Goal: Find specific page/section: Find specific page/section

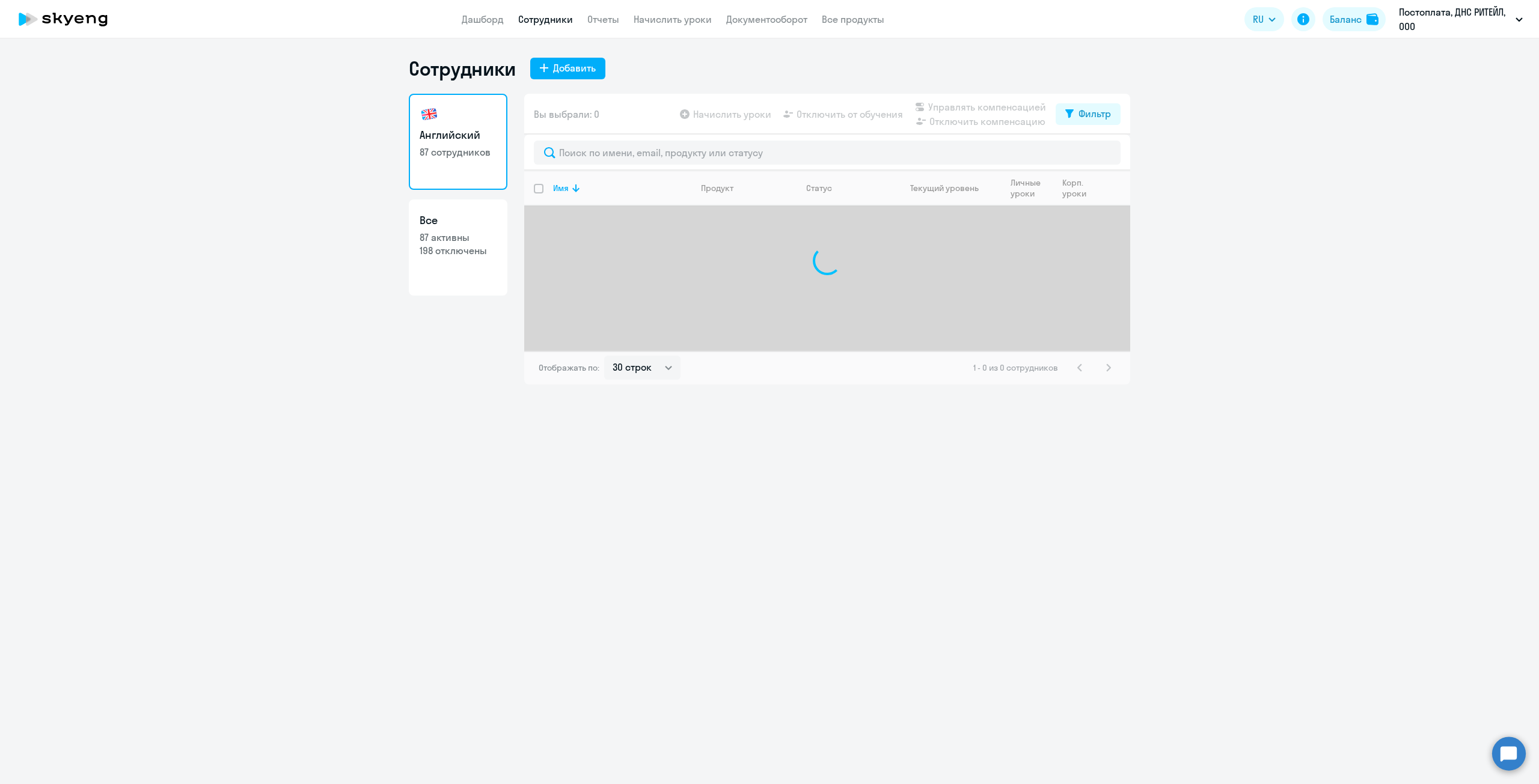
select select "30"
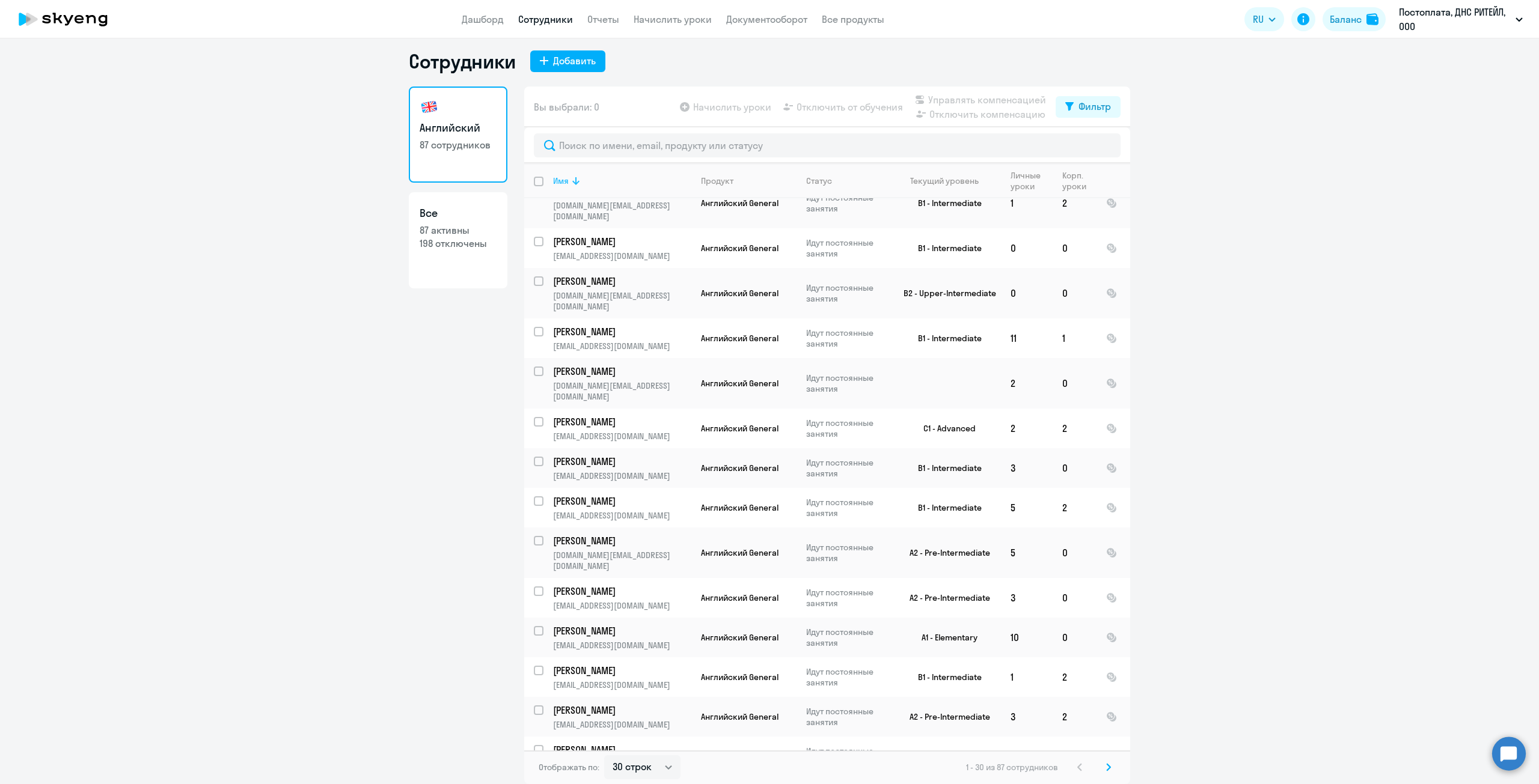
scroll to position [37, 0]
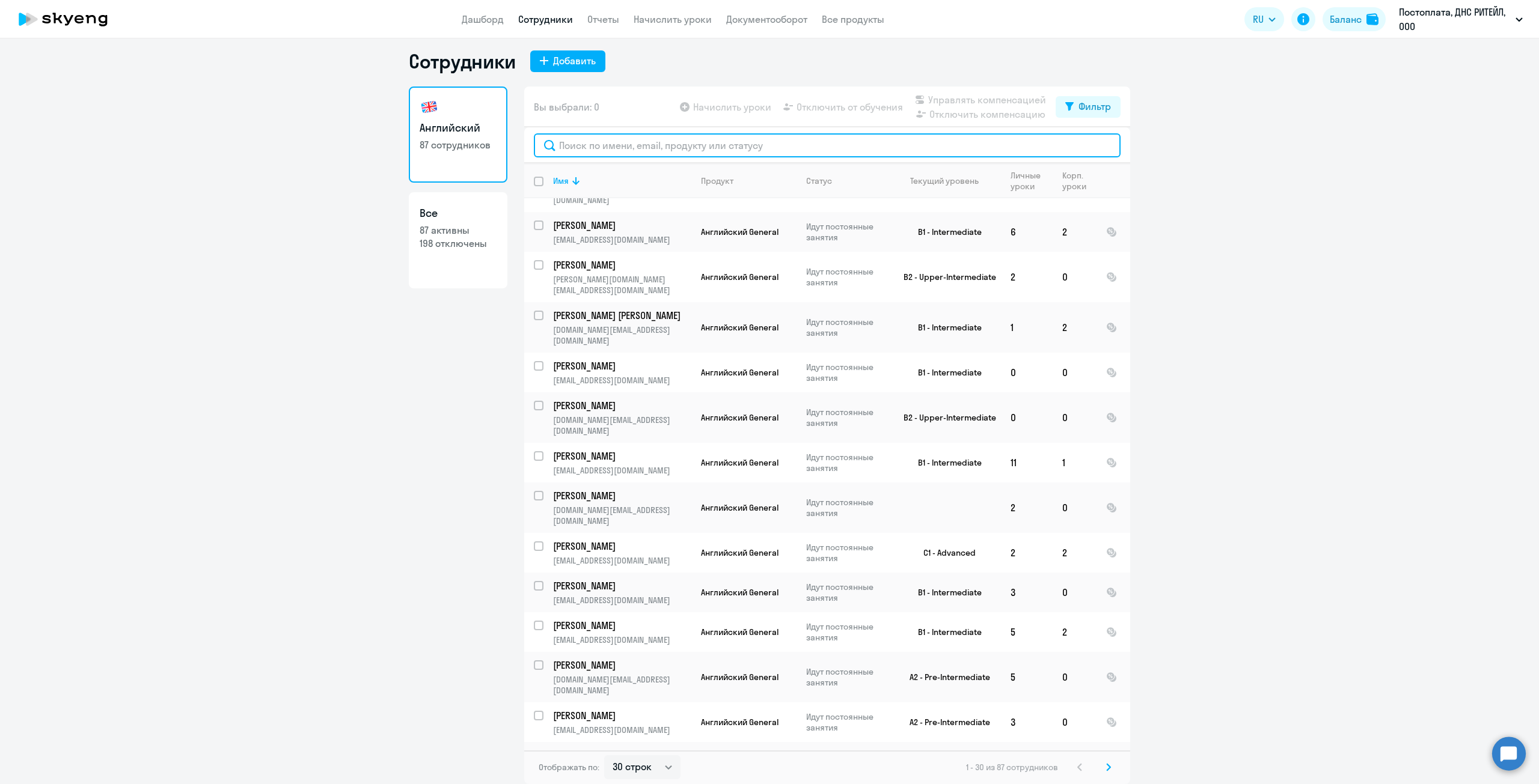
click at [594, 143] on input "text" at bounding box center [826, 146] width 586 height 24
paste input "[PERSON_NAME]"
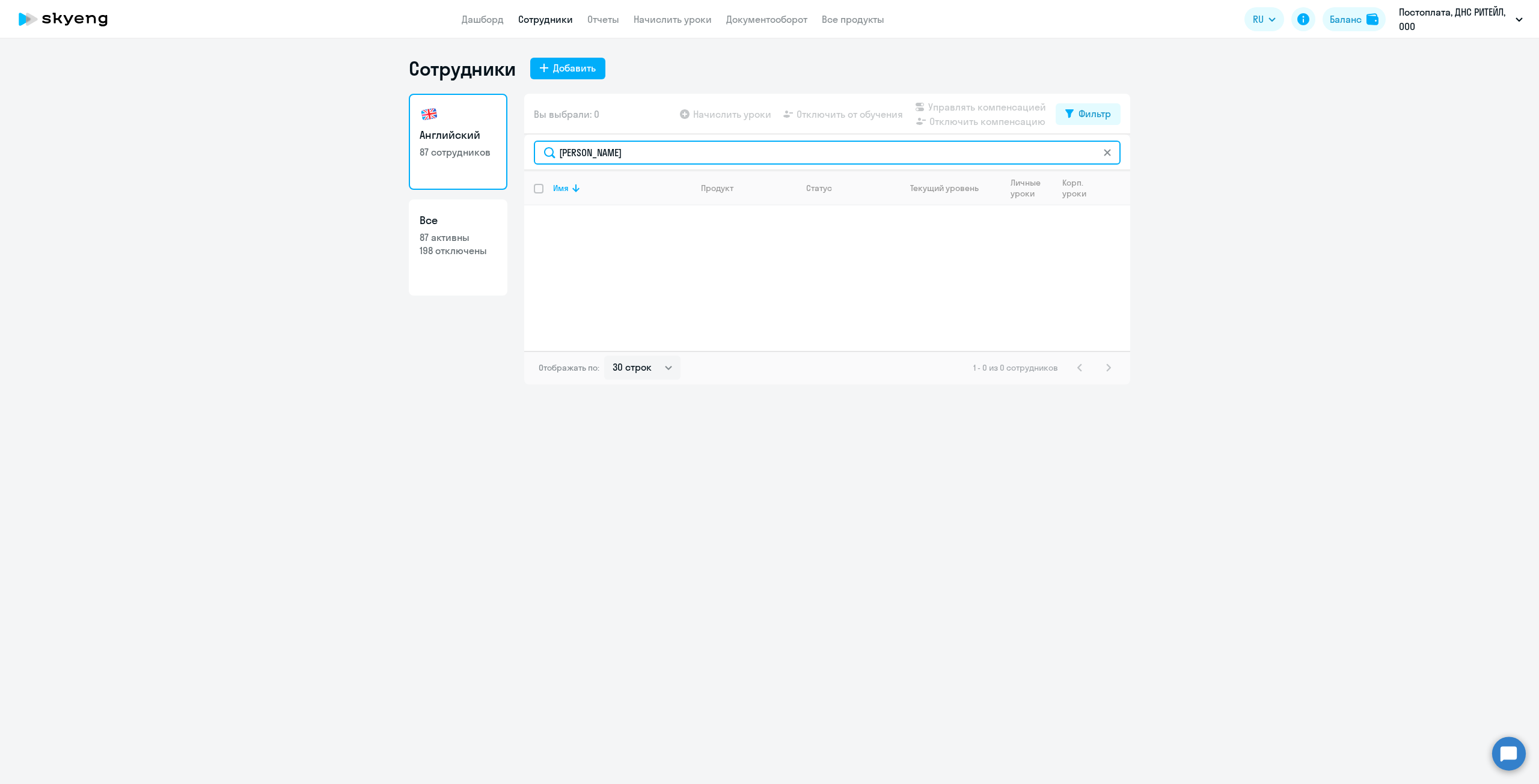
scroll to position [0, 0]
drag, startPoint x: 710, startPoint y: 149, endPoint x: 614, endPoint y: 158, distance: 96.4
click at [614, 158] on input "[PERSON_NAME]" at bounding box center [826, 152] width 586 height 24
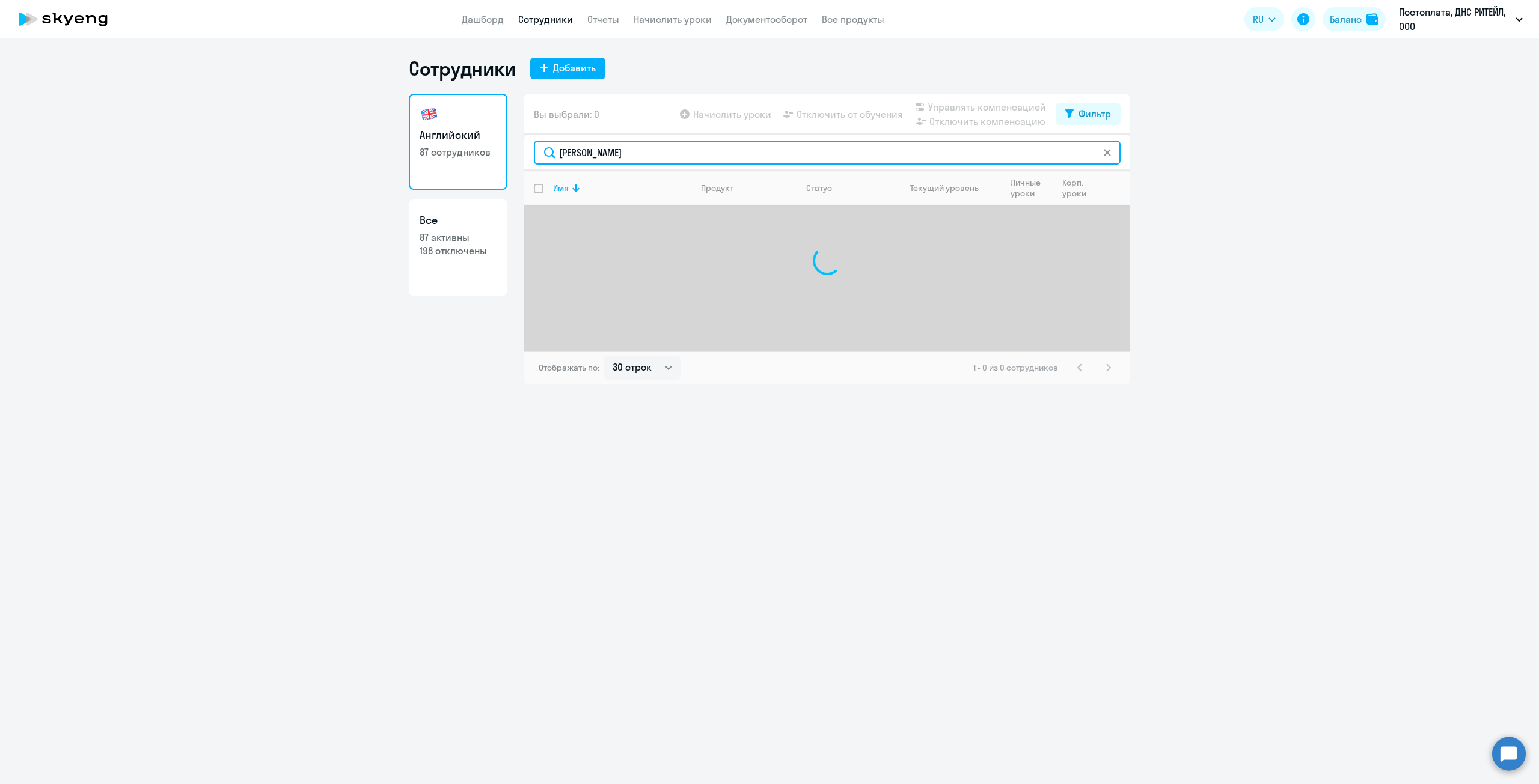
type input "[PERSON_NAME]"
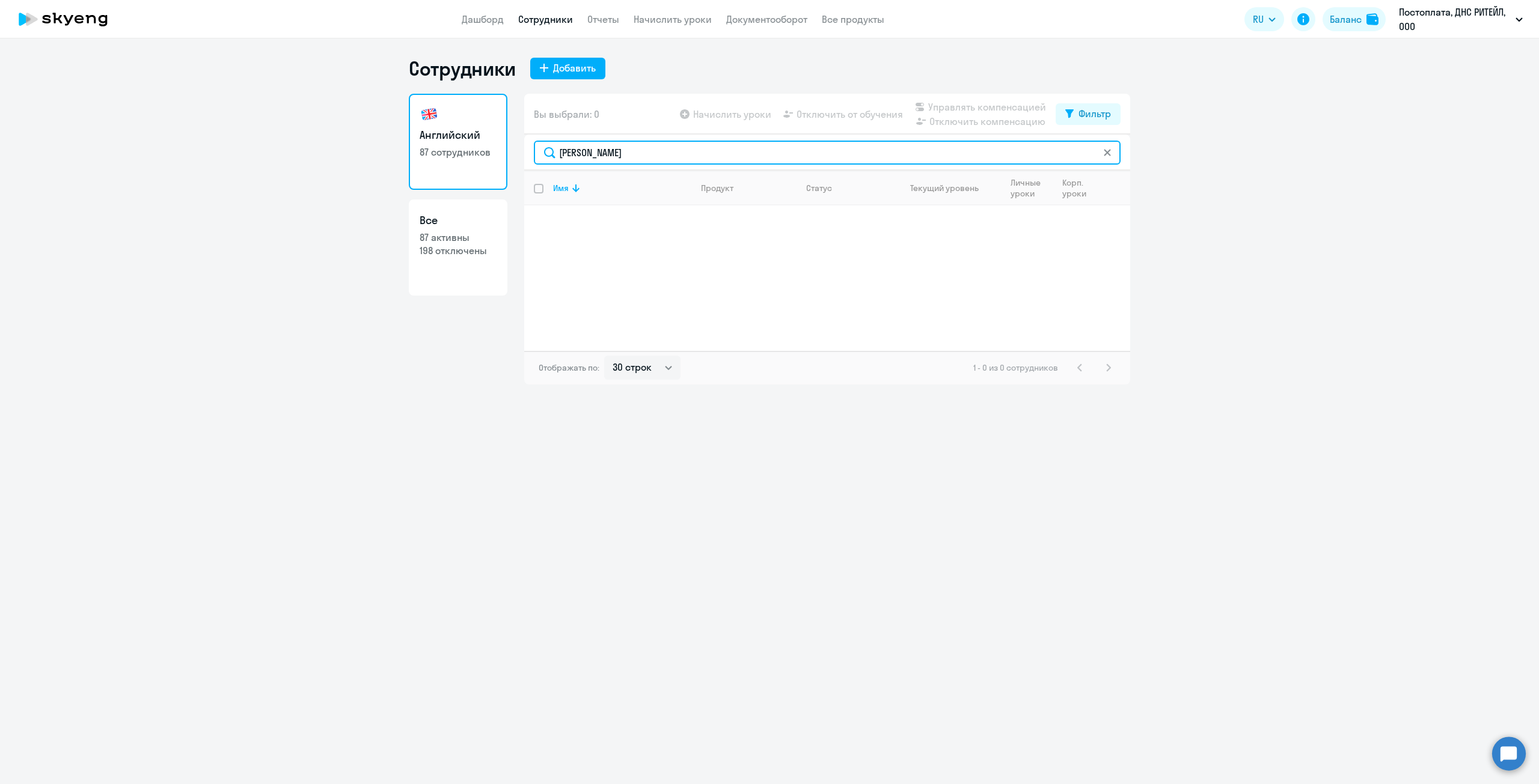
drag, startPoint x: 643, startPoint y: 155, endPoint x: 515, endPoint y: 161, distance: 128.1
click at [515, 161] on div "Английский 87 сотрудников Все 87 активны 198 отключены Вы выбрали: 0 Начислить …" at bounding box center [770, 238] width 722 height 291
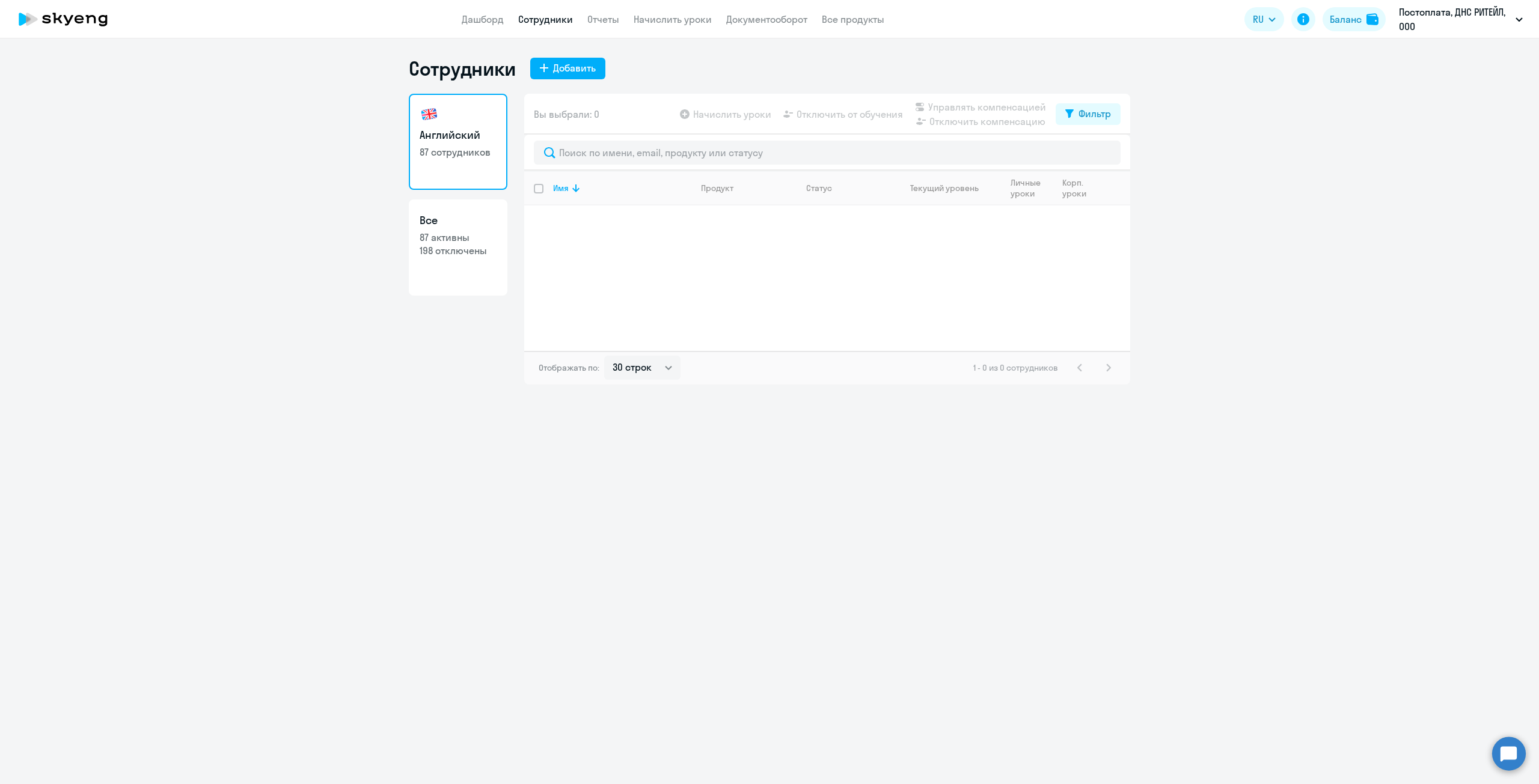
click at [319, 303] on ng-component "Сотрудники Добавить Английский 87 сотрудников Все 87 активны 198 отключены Вы в…" at bounding box center [769, 220] width 1539 height 328
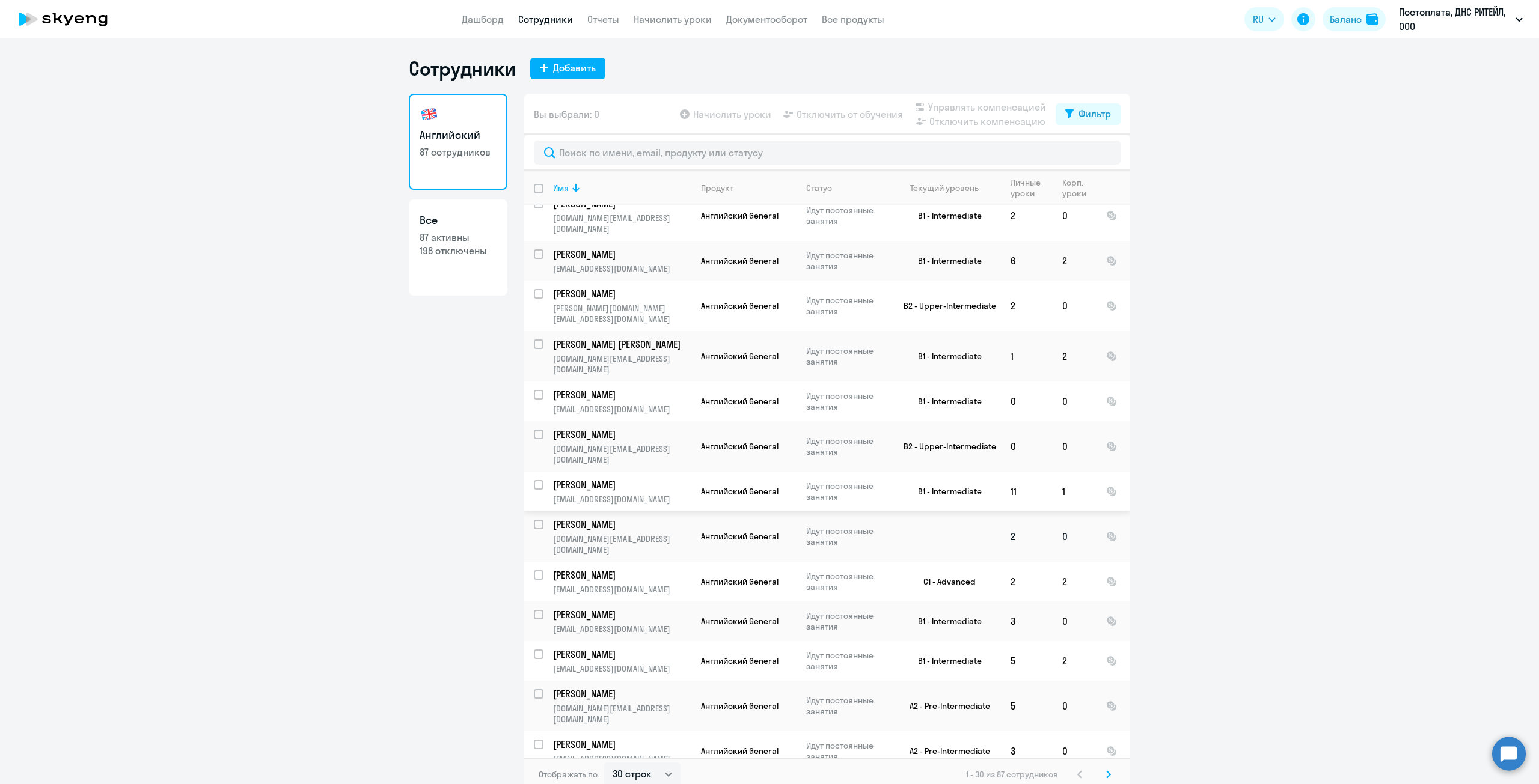
scroll to position [60, 0]
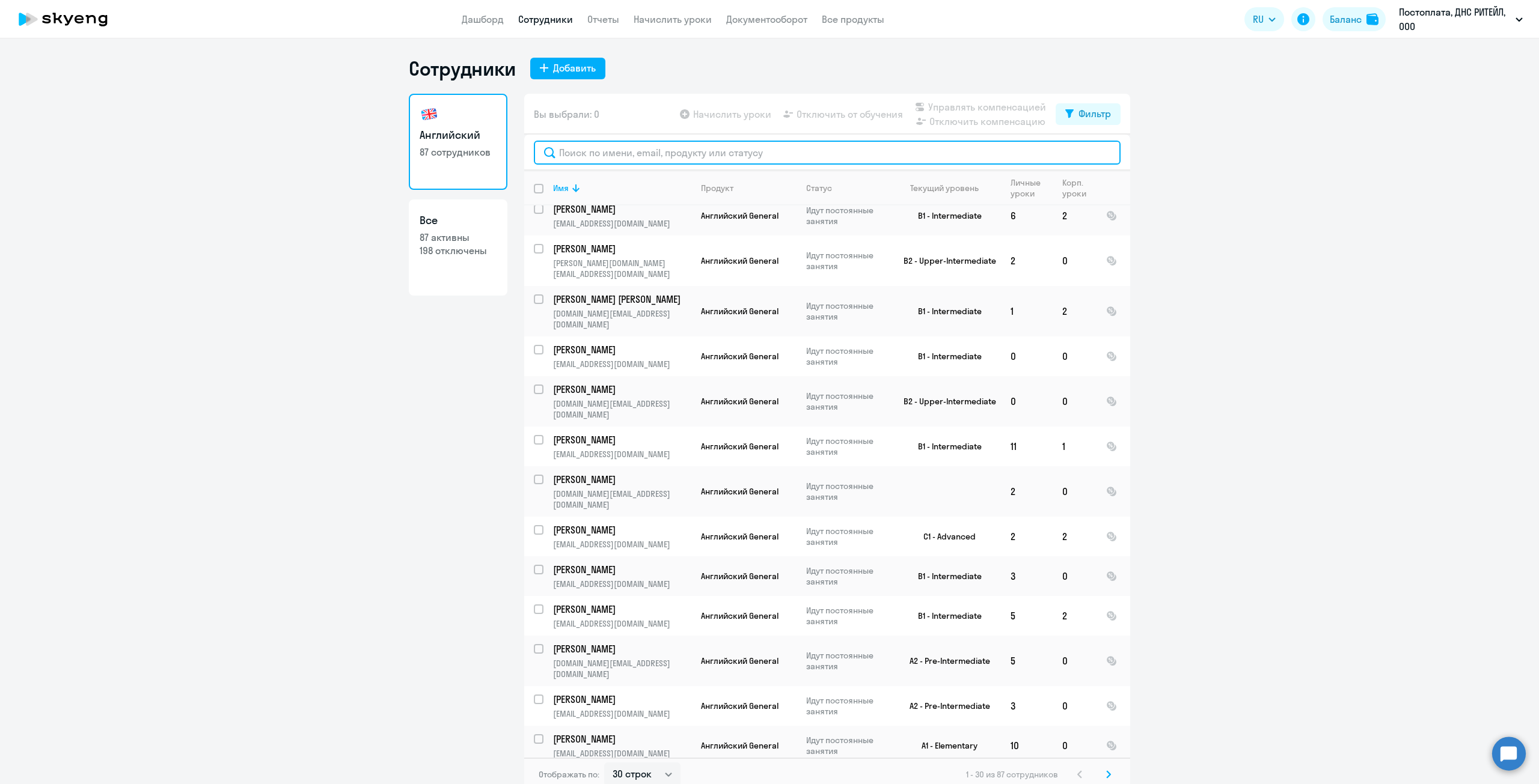
click at [601, 152] on input "text" at bounding box center [826, 152] width 586 height 24
paste input "[PERSON_NAME]"
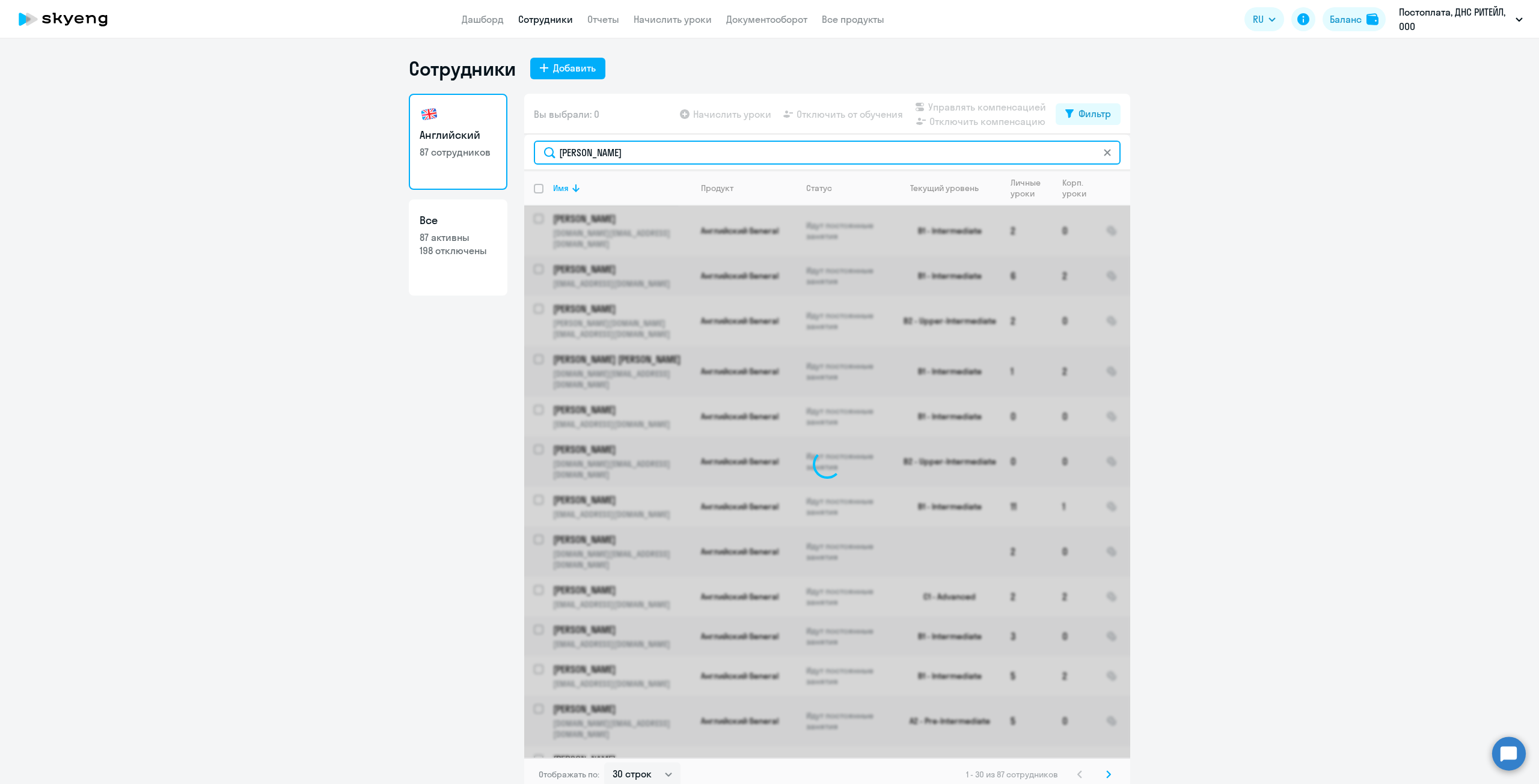
drag, startPoint x: 609, startPoint y: 152, endPoint x: 602, endPoint y: 149, distance: 7.6
click at [602, 149] on input "[PERSON_NAME]" at bounding box center [826, 152] width 586 height 24
type input "[PERSON_NAME]"
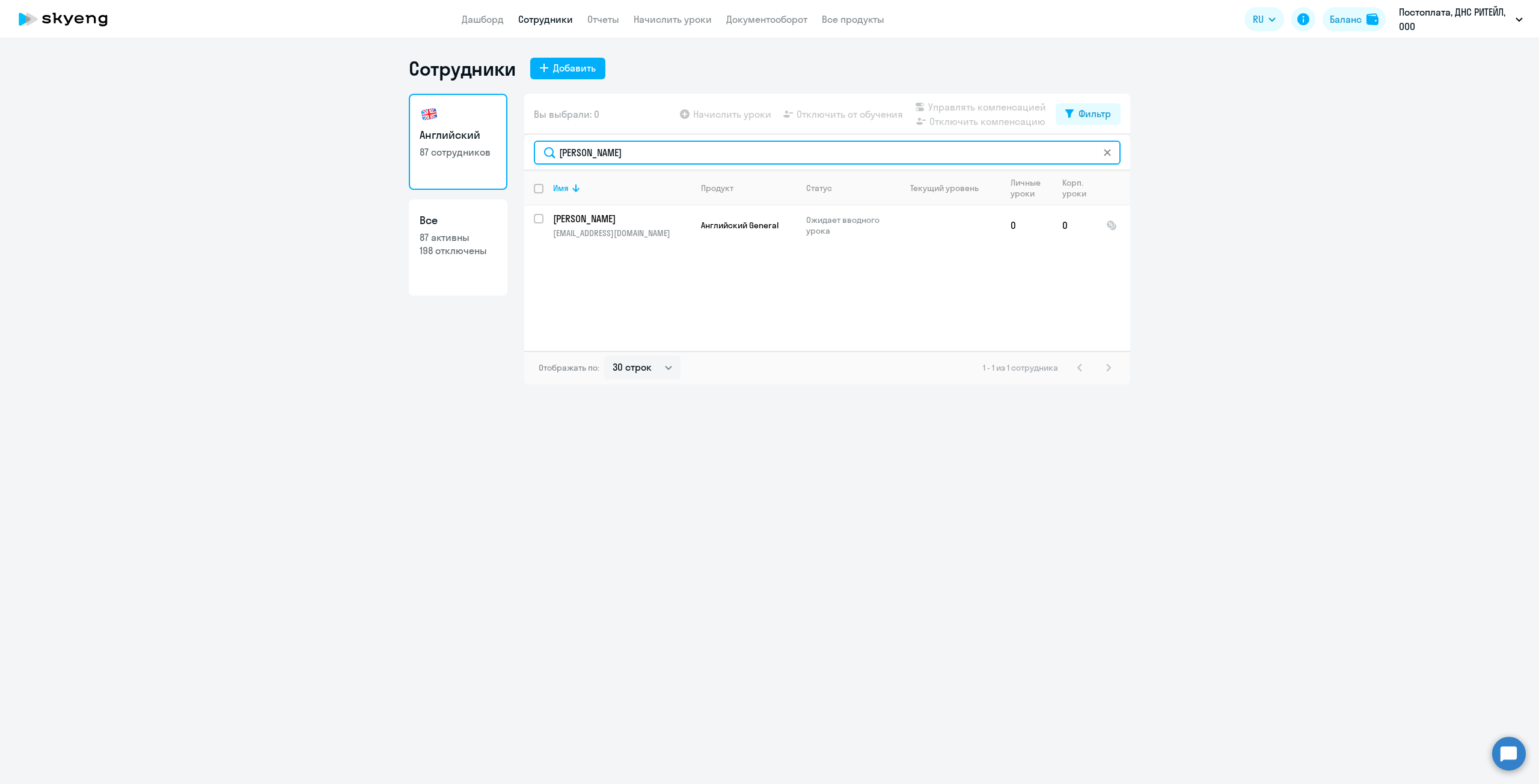
drag, startPoint x: 614, startPoint y: 155, endPoint x: 479, endPoint y: 146, distance: 135.3
click at [479, 146] on div "Английский 87 сотрудников Все 87 активны 198 отключены Вы выбрали: 0 Начислить …" at bounding box center [770, 238] width 722 height 291
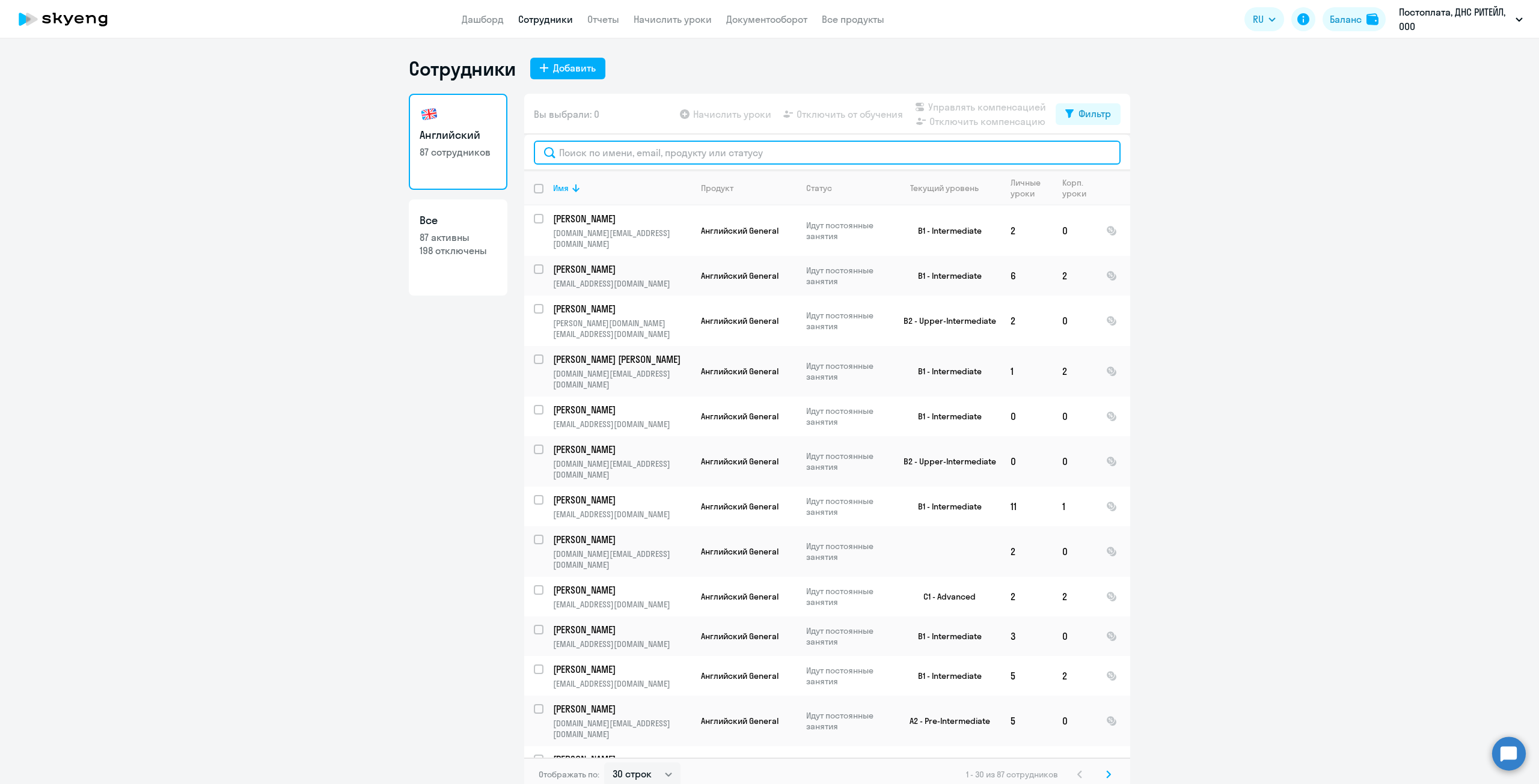
click at [586, 148] on input "text" at bounding box center [826, 152] width 586 height 24
paste input "[PERSON_NAME]"
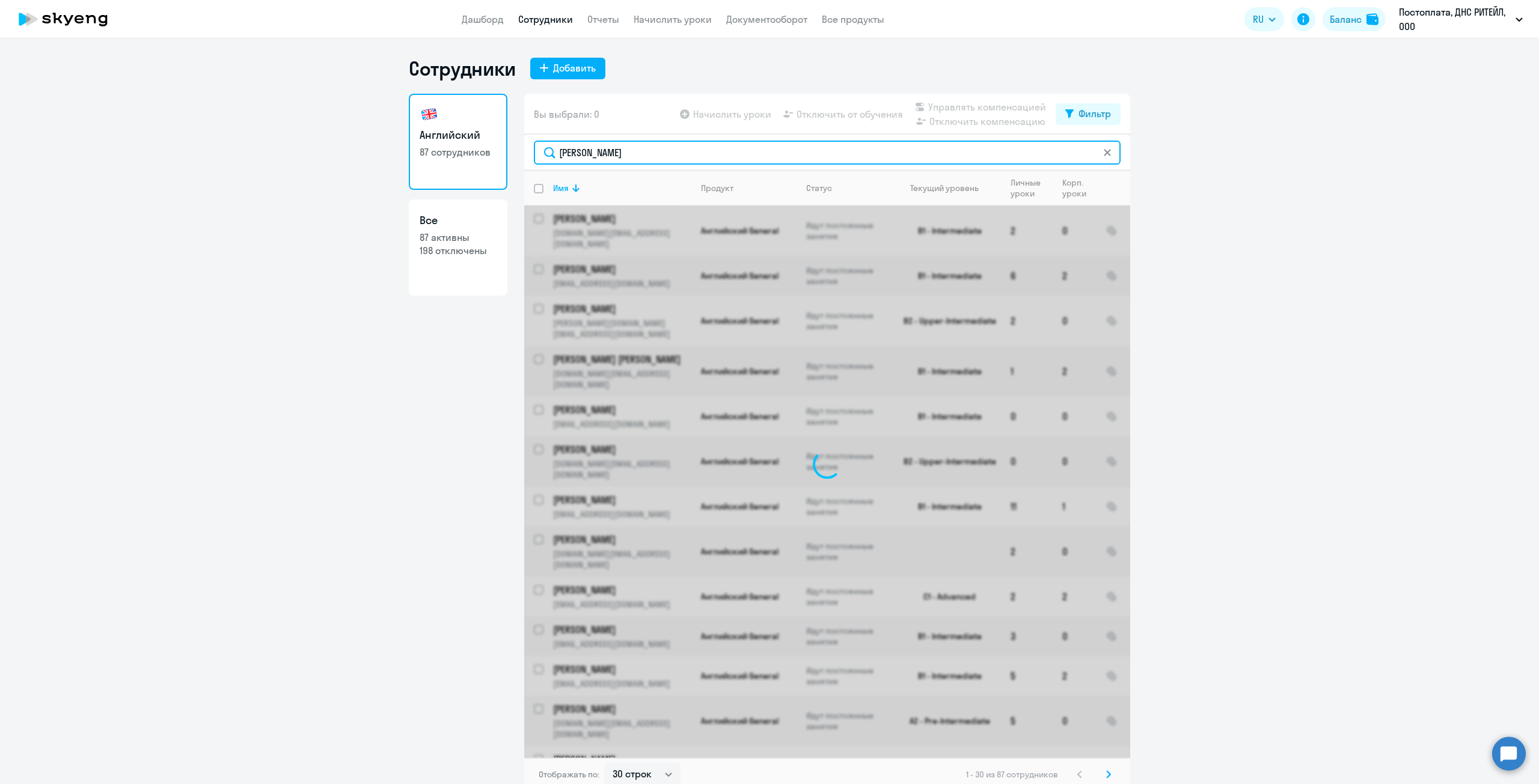
drag, startPoint x: 723, startPoint y: 155, endPoint x: 599, endPoint y: 160, distance: 124.1
click at [599, 160] on input "[PERSON_NAME]" at bounding box center [826, 152] width 586 height 24
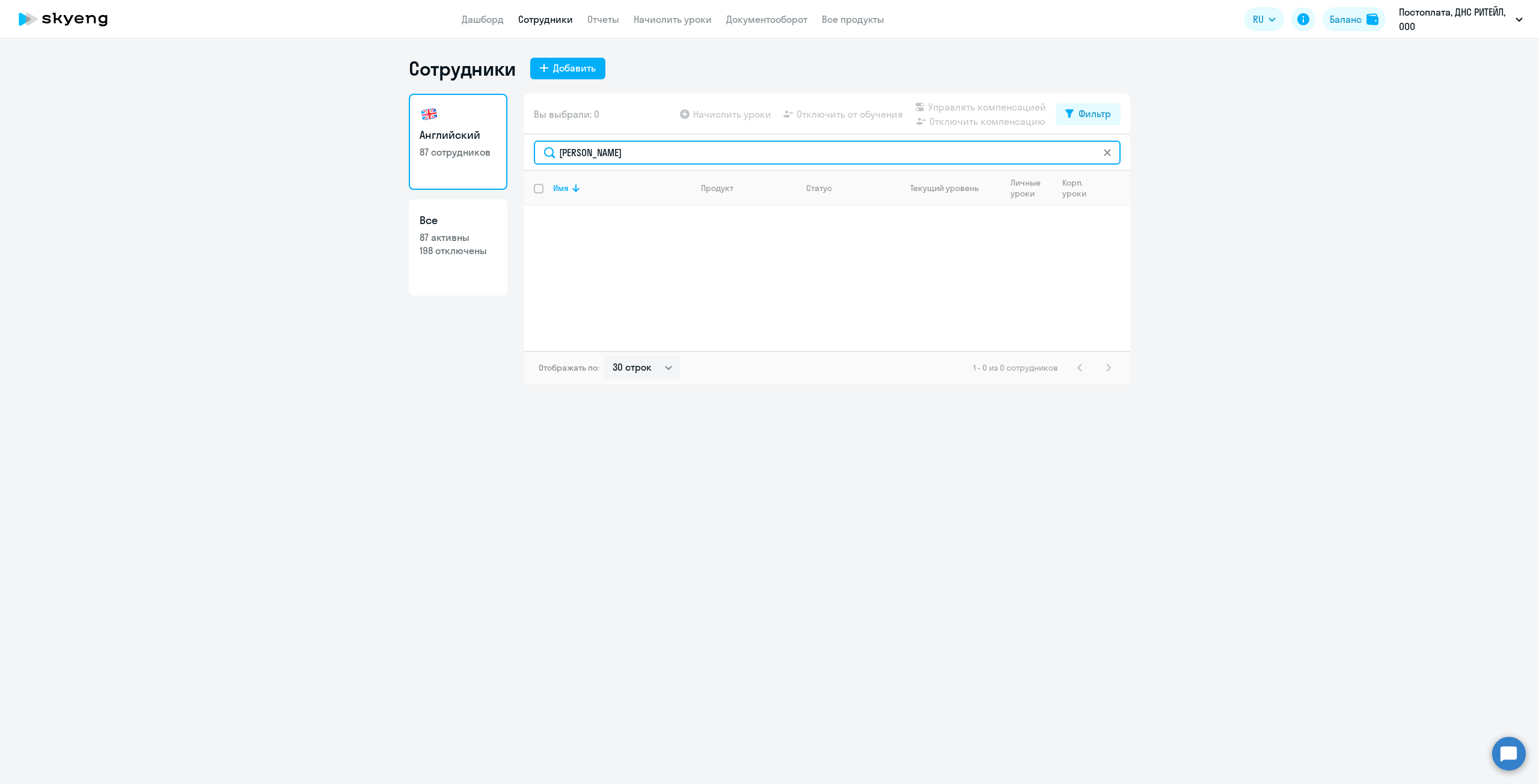
drag, startPoint x: 612, startPoint y: 154, endPoint x: 542, endPoint y: 152, distance: 70.0
click at [542, 152] on input "[PERSON_NAME]" at bounding box center [826, 152] width 586 height 24
click at [645, 149] on input "[PERSON_NAME]" at bounding box center [826, 152] width 586 height 24
drag, startPoint x: 644, startPoint y: 149, endPoint x: 451, endPoint y: 131, distance: 193.8
click at [451, 131] on div "Английский 87 сотрудников Все 87 активны 198 отключены Вы выбрали: 0 Начислить …" at bounding box center [770, 238] width 722 height 291
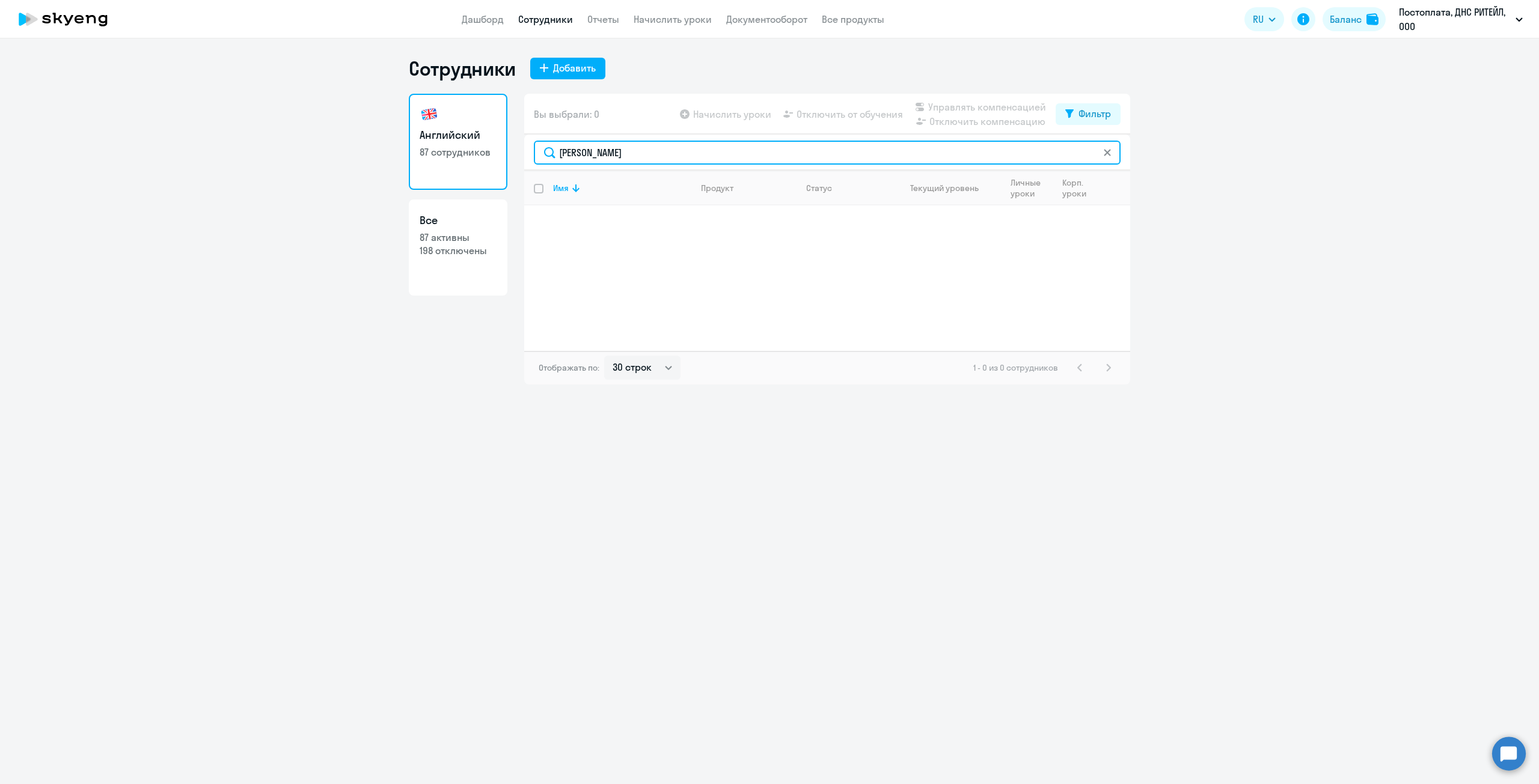
paste input "[PERSON_NAME]"
drag, startPoint x: 624, startPoint y: 152, endPoint x: 500, endPoint y: 143, distance: 124.3
click at [500, 143] on div "Английский 87 сотрудников Все 87 активны 198 отключены Вы выбрали: 0 Начислить …" at bounding box center [770, 238] width 722 height 291
drag, startPoint x: 651, startPoint y: 158, endPoint x: 637, endPoint y: 150, distance: 16.1
click at [650, 158] on input "[PERSON_NAME]" at bounding box center [826, 152] width 586 height 24
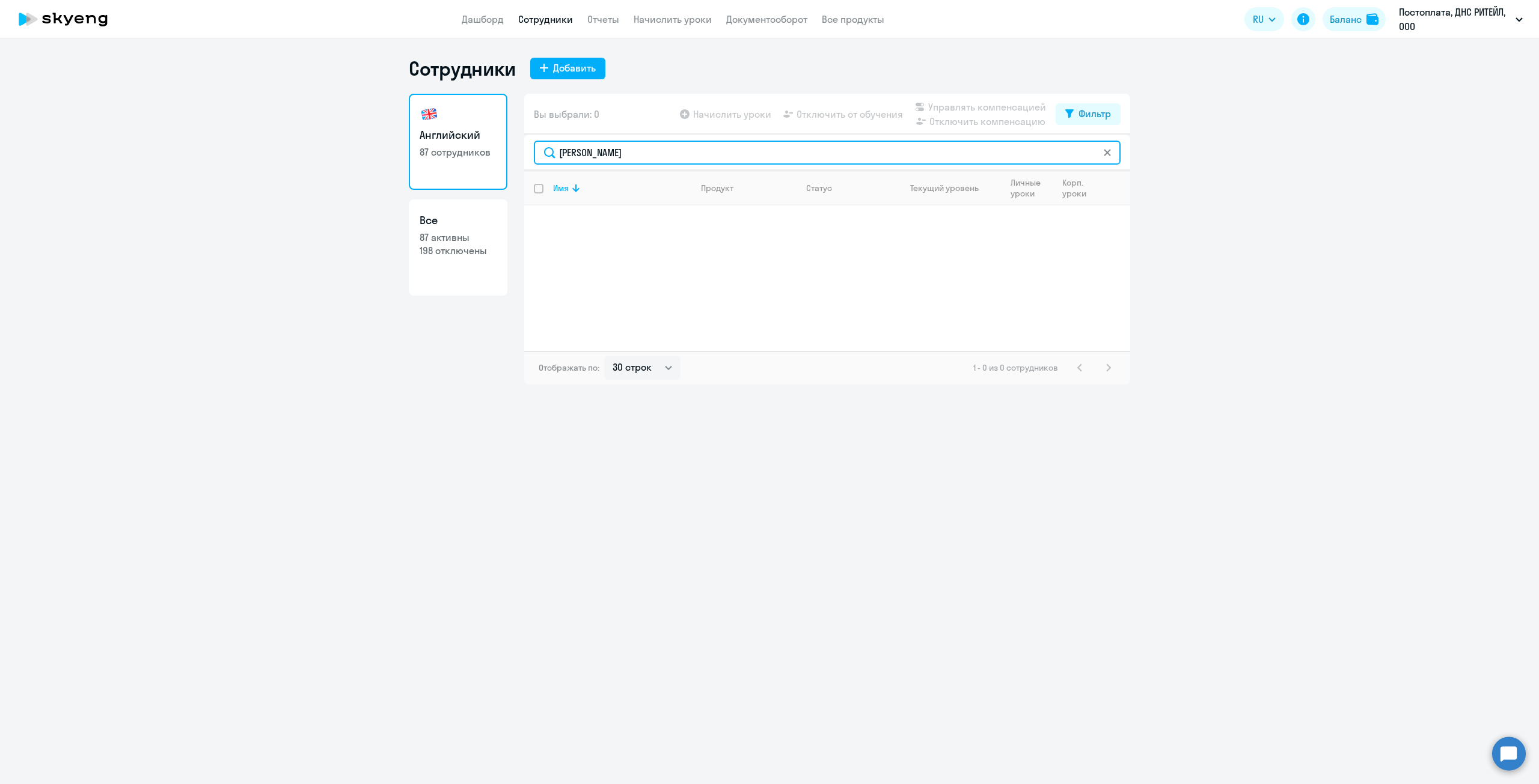
click at [624, 159] on input "[PERSON_NAME]" at bounding box center [826, 152] width 586 height 24
drag, startPoint x: 642, startPoint y: 155, endPoint x: 541, endPoint y: 152, distance: 101.0
click at [541, 152] on input "[PERSON_NAME]" at bounding box center [826, 152] width 586 height 24
paste input "[PERSON_NAME]"
type input "[PERSON_NAME]"
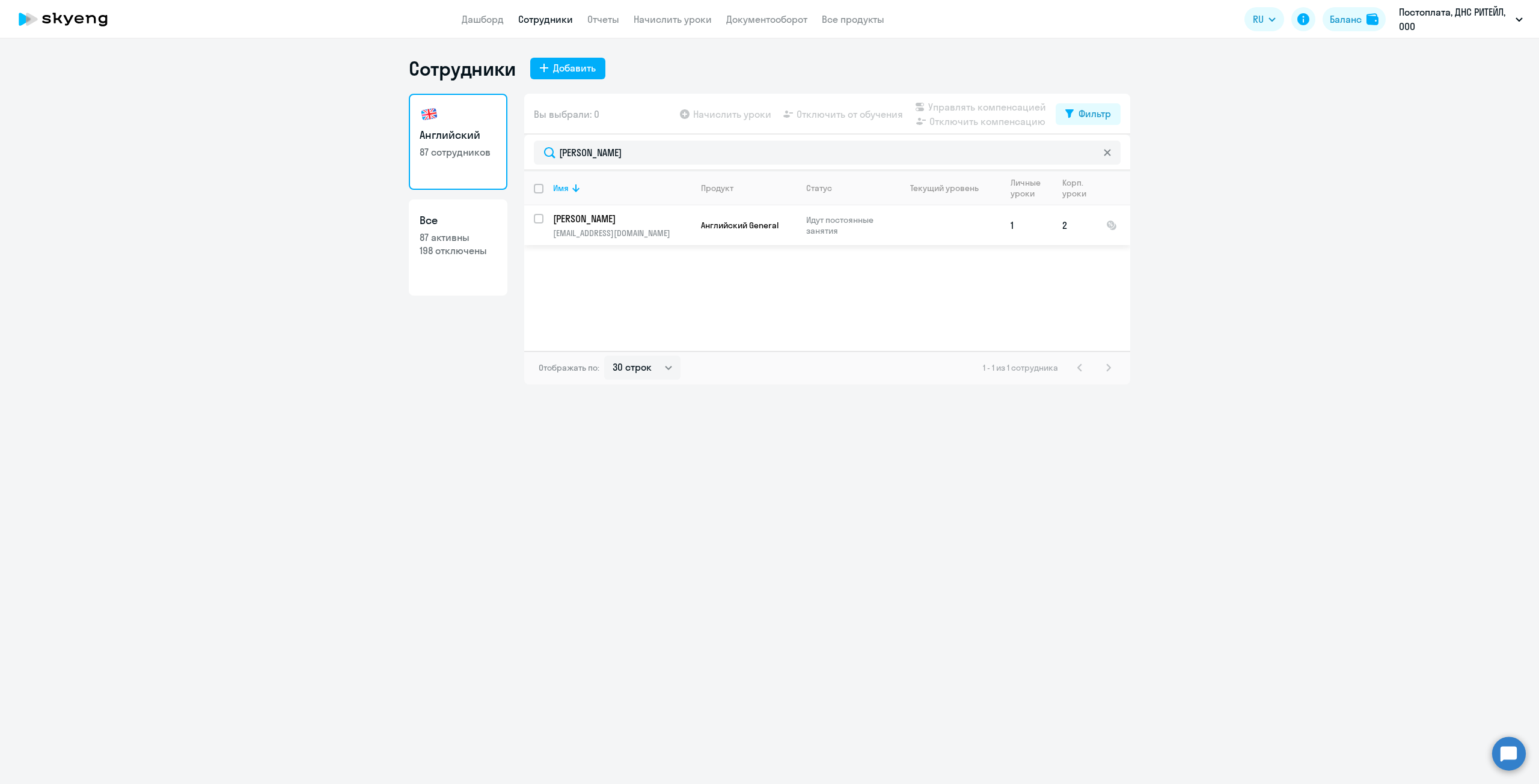
click at [614, 217] on p "[PERSON_NAME]" at bounding box center [621, 219] width 136 height 14
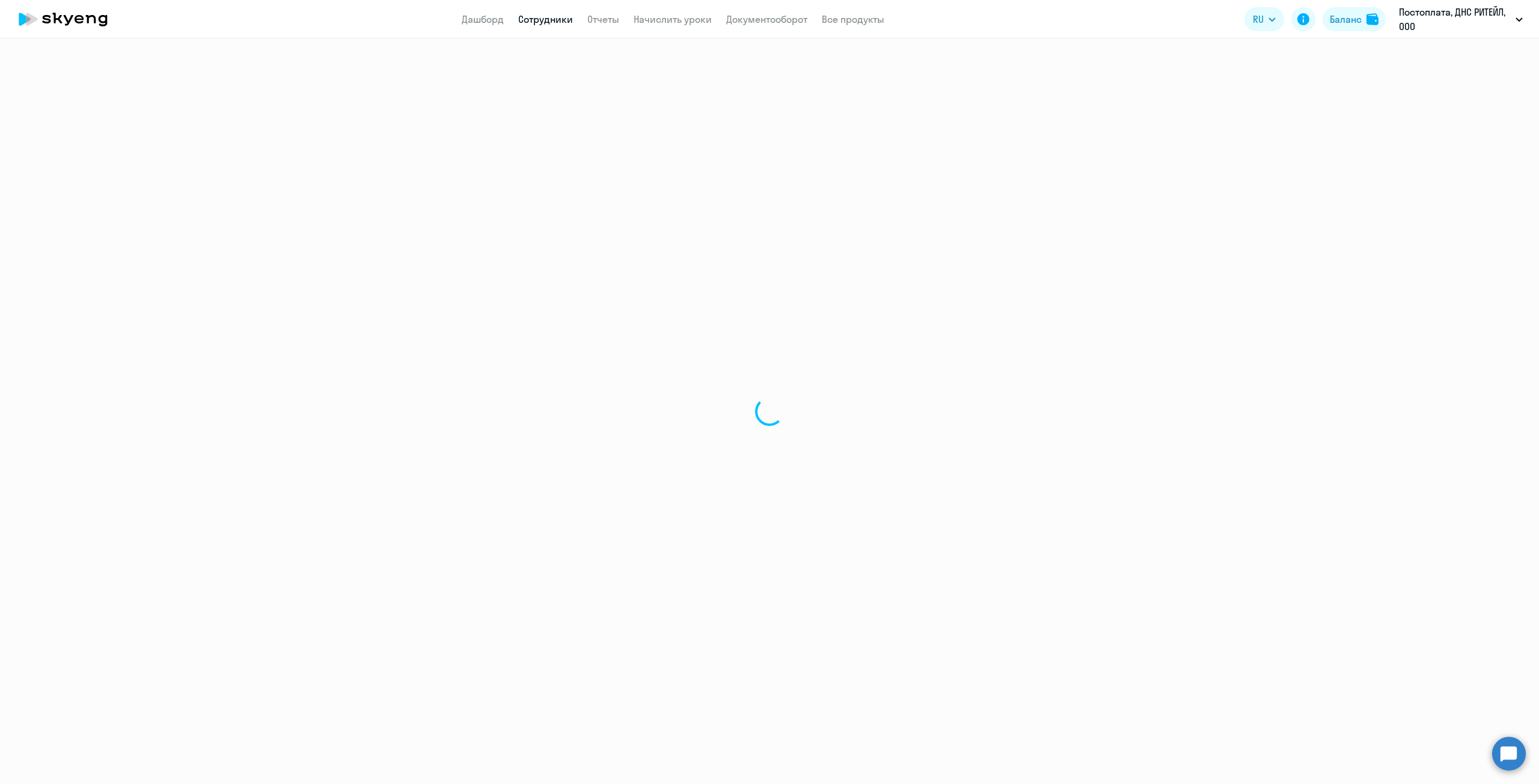
select select "english"
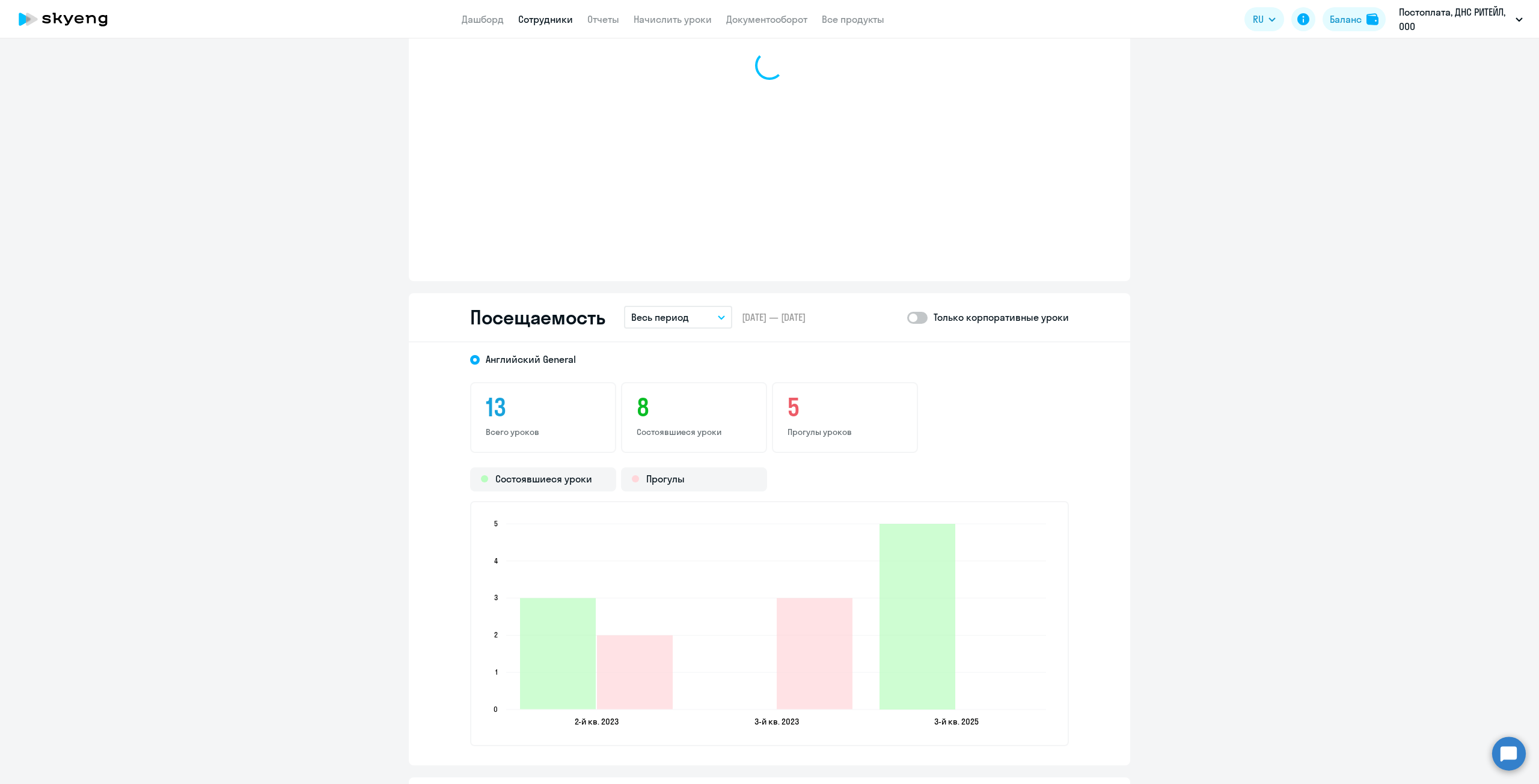
scroll to position [1563, 0]
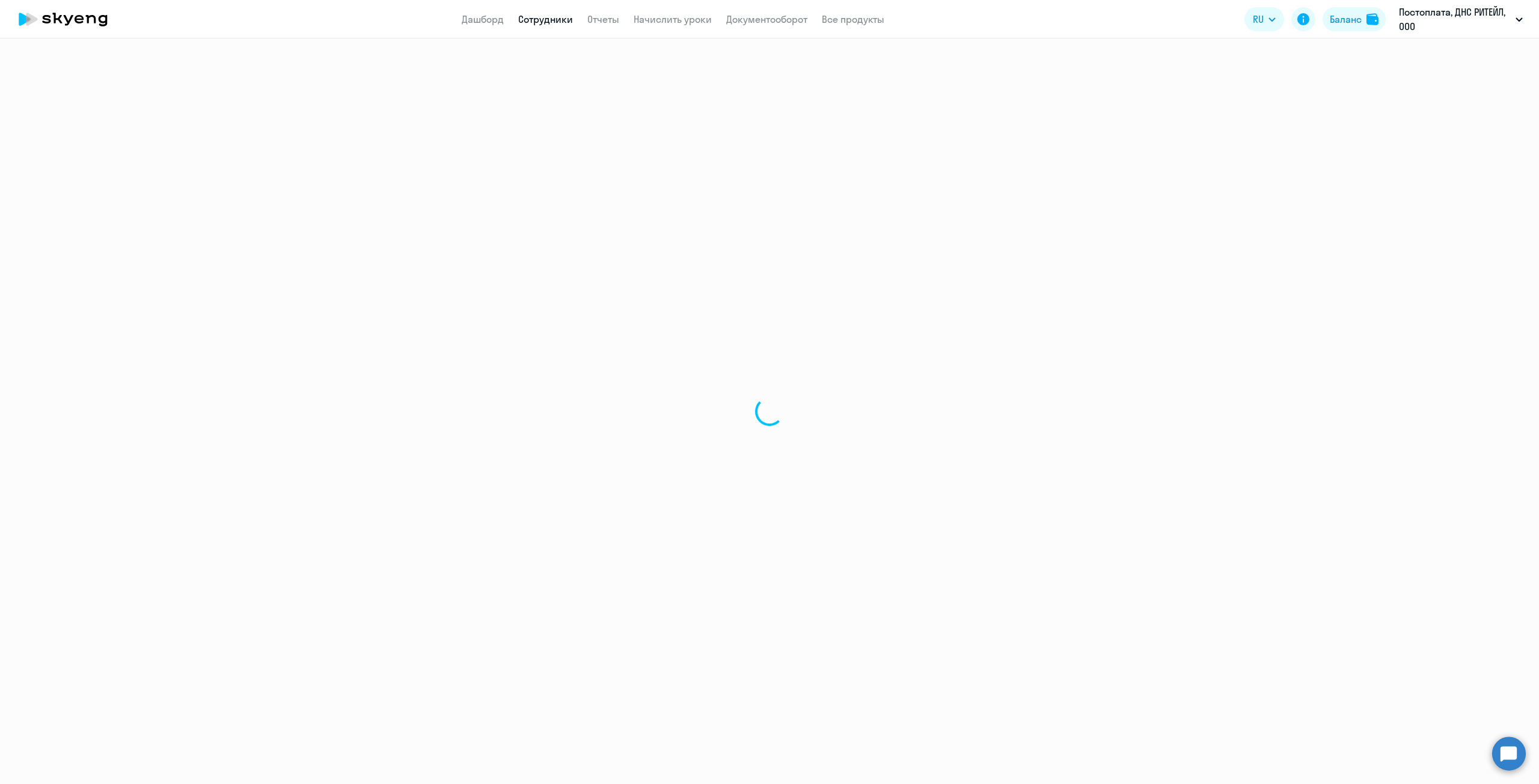
select select "30"
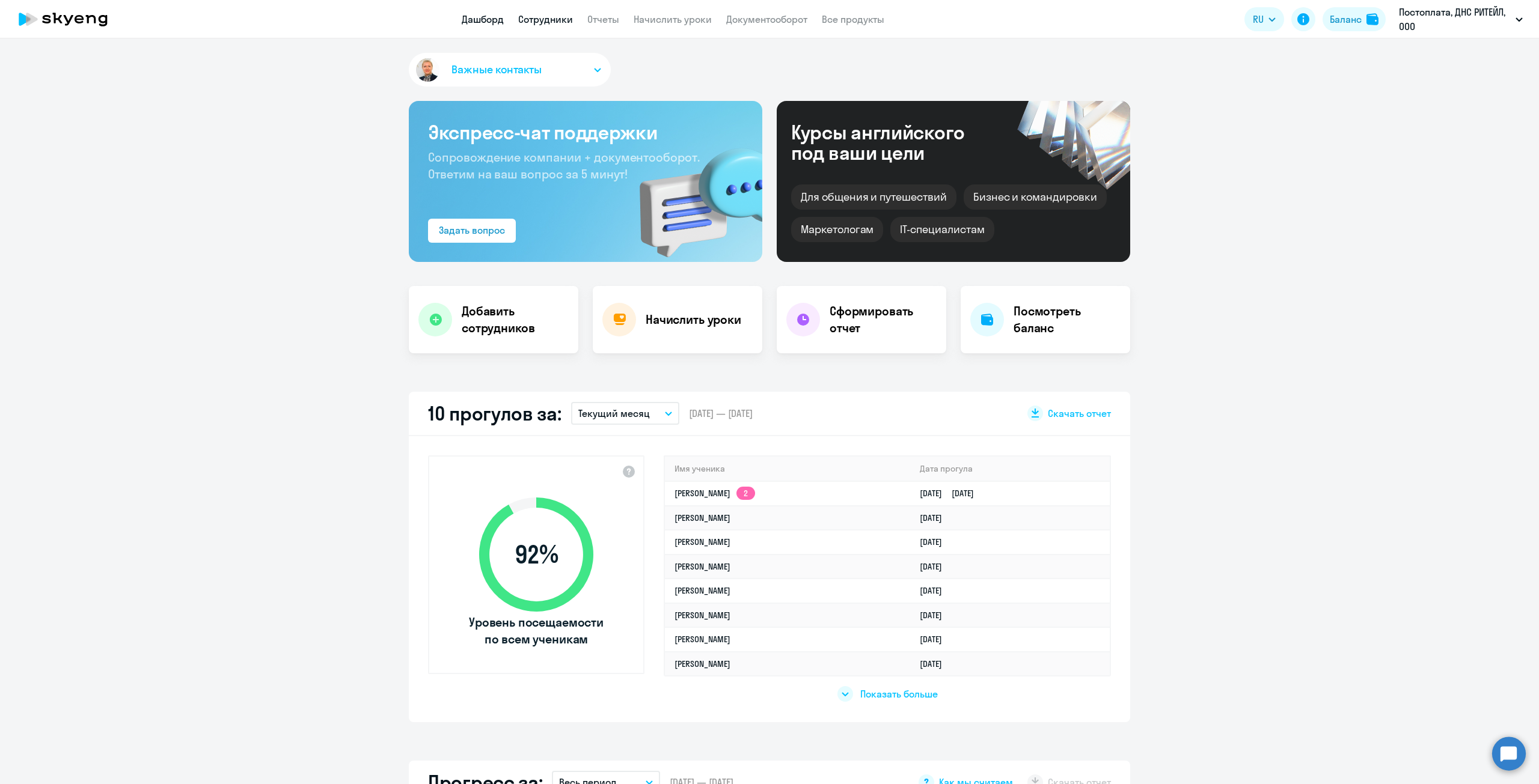
click at [558, 18] on link "Сотрудники" at bounding box center [545, 20] width 54 height 12
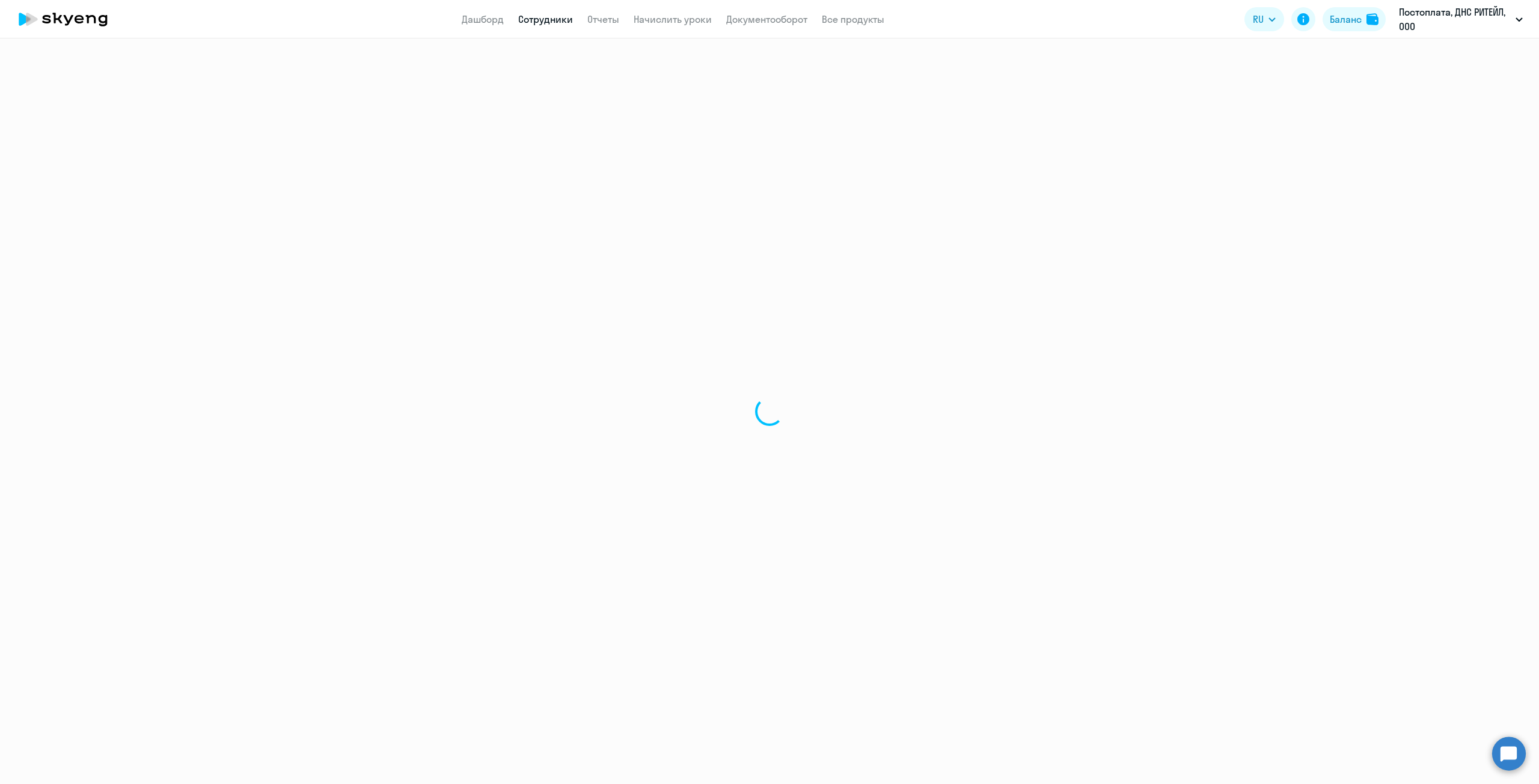
select select "30"
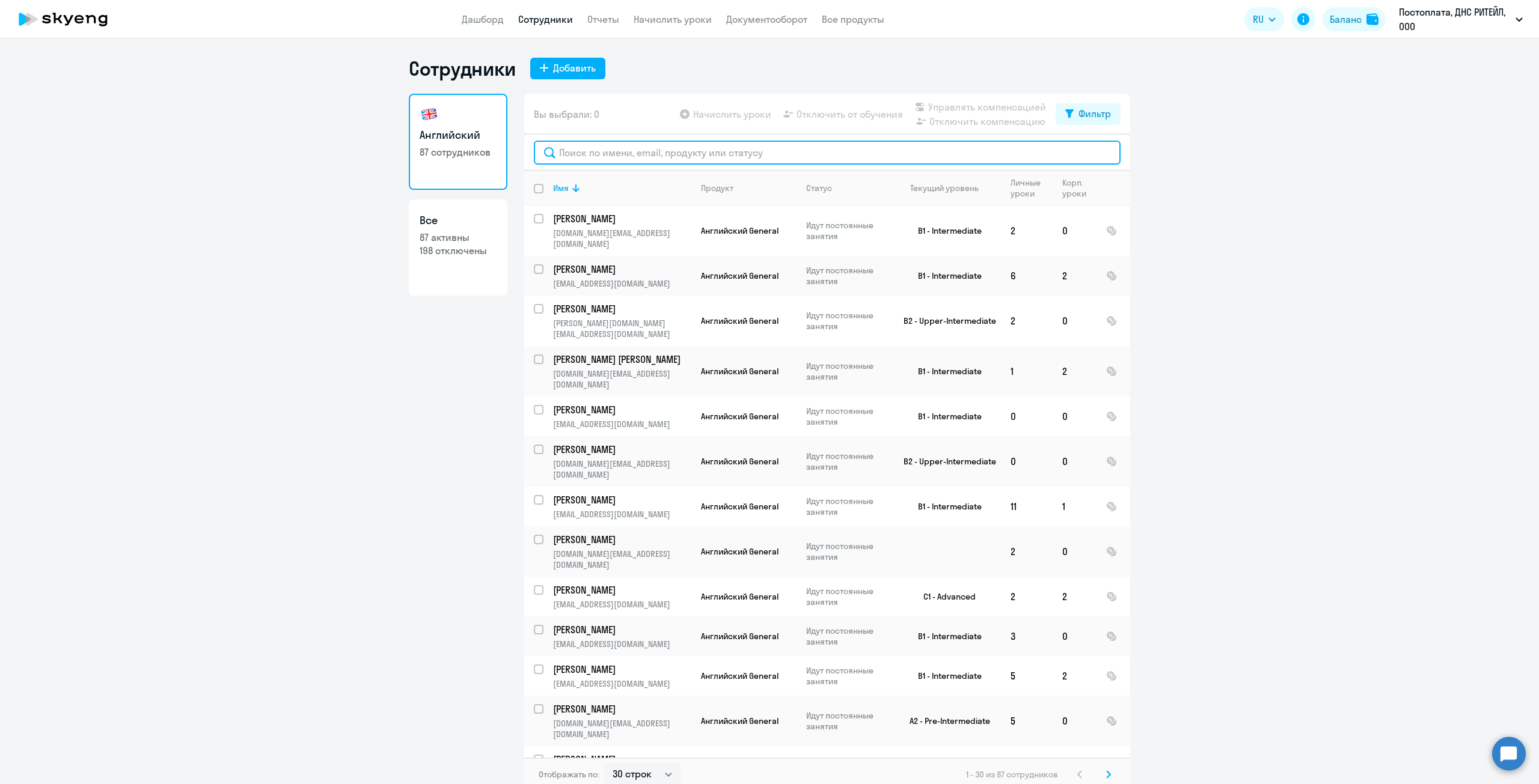
click at [961, 156] on input "text" at bounding box center [826, 152] width 586 height 24
paste input "[PERSON_NAME]"
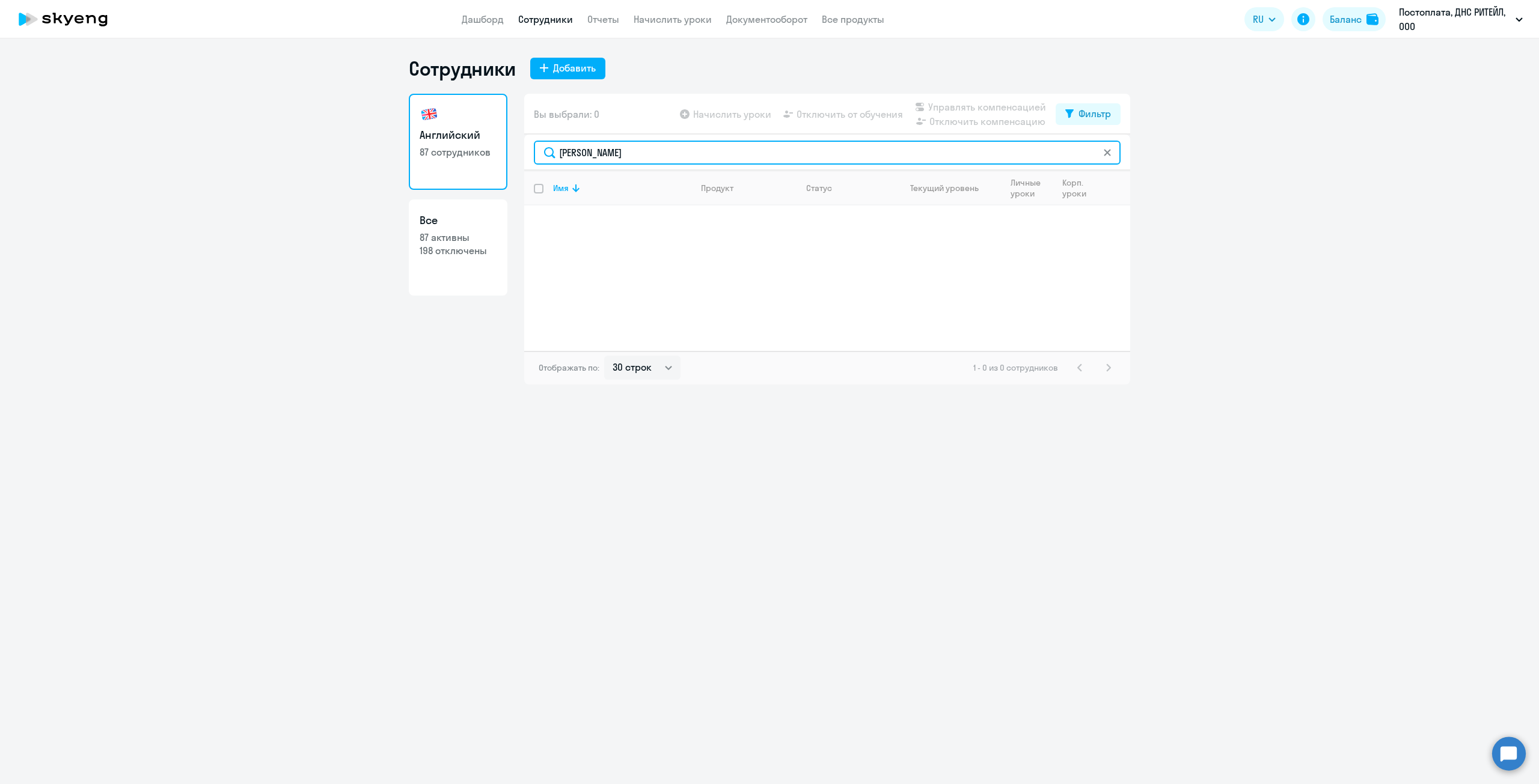
drag, startPoint x: 684, startPoint y: 150, endPoint x: 595, endPoint y: 143, distance: 89.3
click at [595, 143] on input "[PERSON_NAME]" at bounding box center [826, 152] width 586 height 24
drag, startPoint x: 589, startPoint y: 146, endPoint x: 435, endPoint y: 134, distance: 154.5
click at [435, 134] on div "Английский 87 сотрудников Все 87 активны 198 отключены Вы выбрали: 0 Начислить …" at bounding box center [770, 238] width 722 height 291
paste input "ворецкая Мария Викторовна"
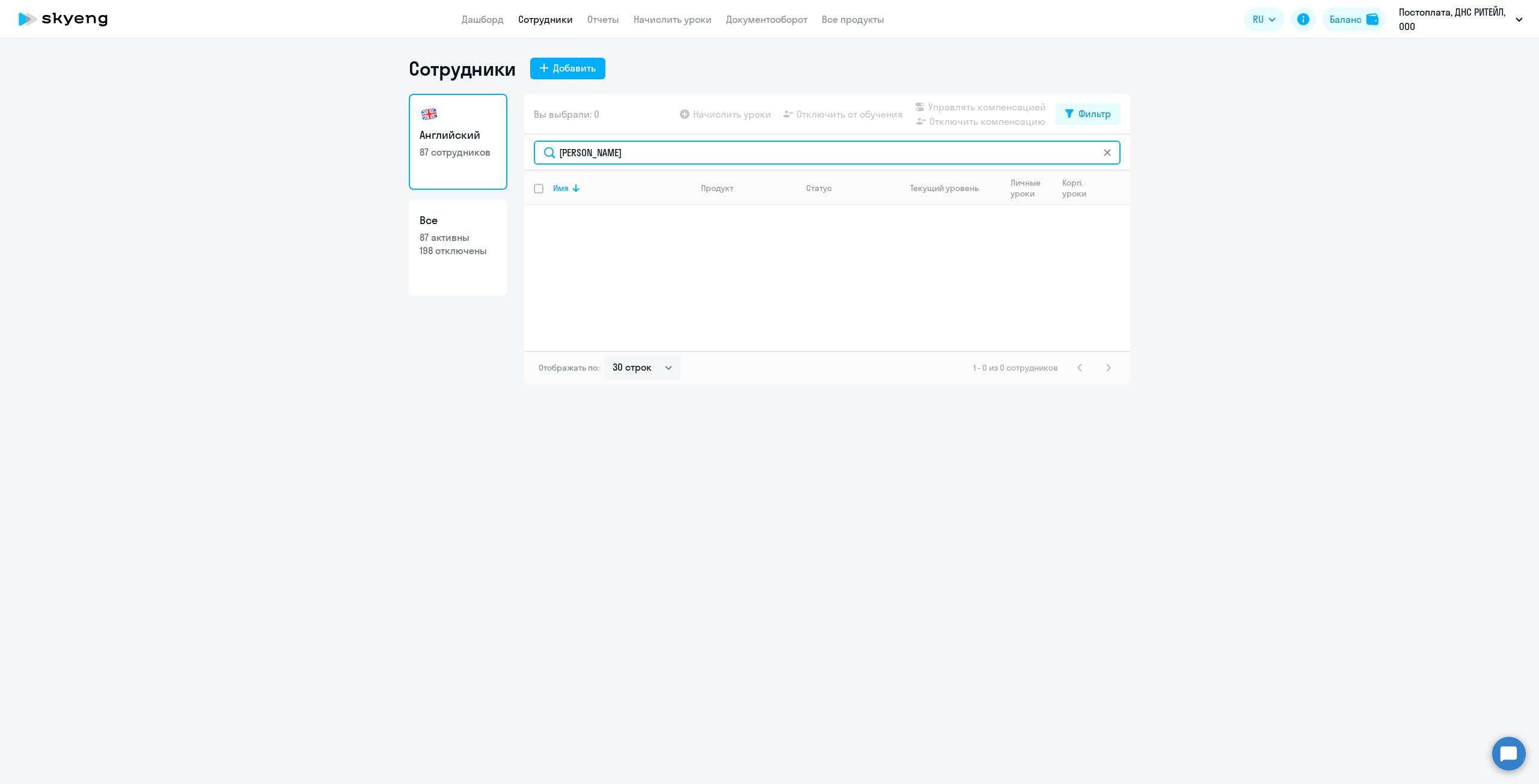
drag, startPoint x: 716, startPoint y: 158, endPoint x: 612, endPoint y: 146, distance: 104.7
click at [612, 146] on input "Дворецкая Мария Викторовна" at bounding box center [826, 152] width 586 height 24
drag, startPoint x: 633, startPoint y: 149, endPoint x: 517, endPoint y: 141, distance: 116.3
click at [517, 141] on div "Английский 87 сотрудников Все 87 активны 198 отключены Вы выбрали: 0 Начислить …" at bounding box center [770, 238] width 722 height 291
paste input "раганчук Дарья Дмитриевна"
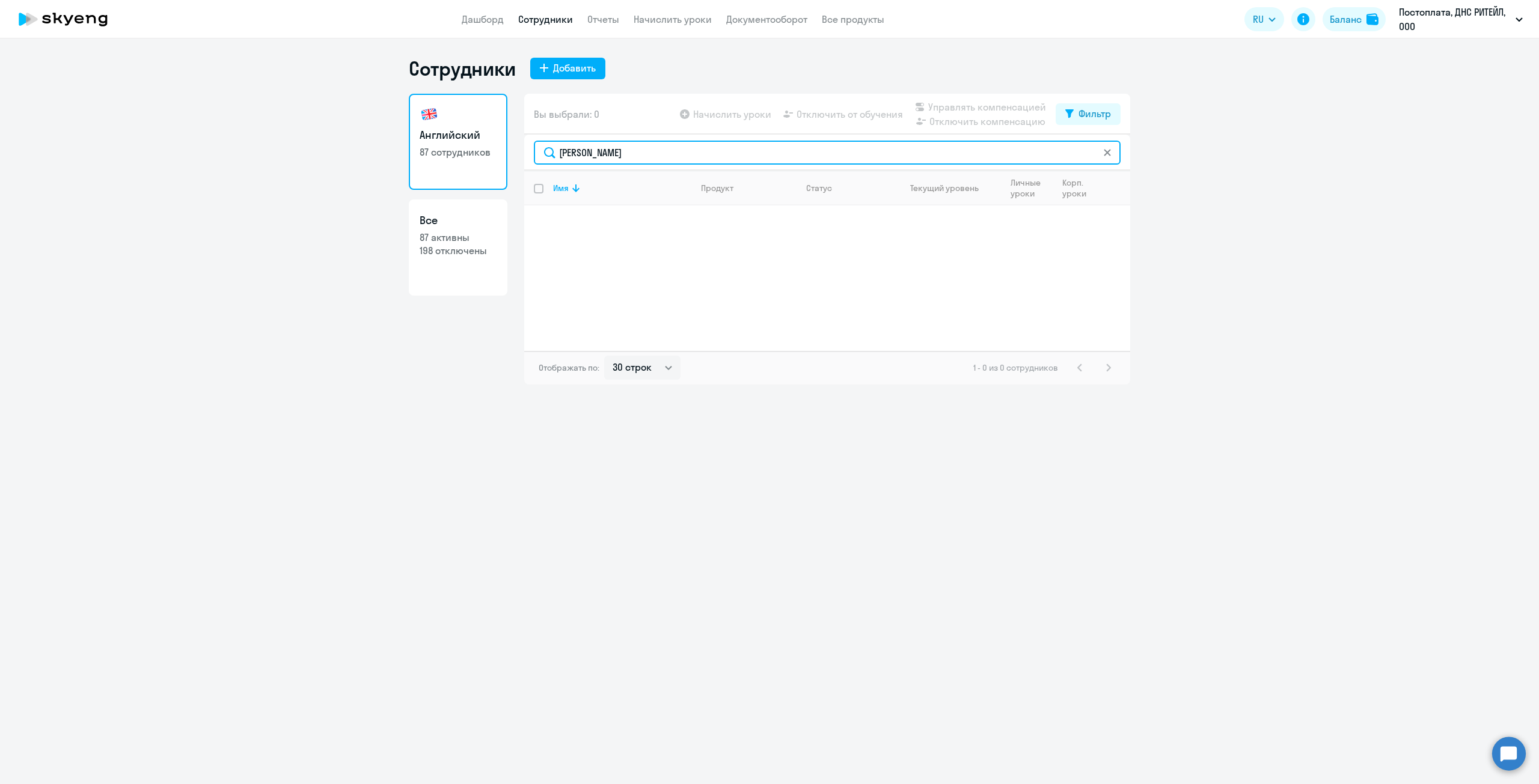
drag, startPoint x: 713, startPoint y: 146, endPoint x: 613, endPoint y: 146, distance: 100.0
click at [613, 146] on input "Драганчук Дарья Дмитриевна" at bounding box center [826, 152] width 586 height 24
drag, startPoint x: 641, startPoint y: 146, endPoint x: 417, endPoint y: 128, distance: 224.7
click at [417, 128] on div "Английский 87 сотрудников Все 87 активны 198 отключены Вы выбрали: 0 Начислить …" at bounding box center [770, 238] width 722 height 291
paste input "[PERSON_NAME]"
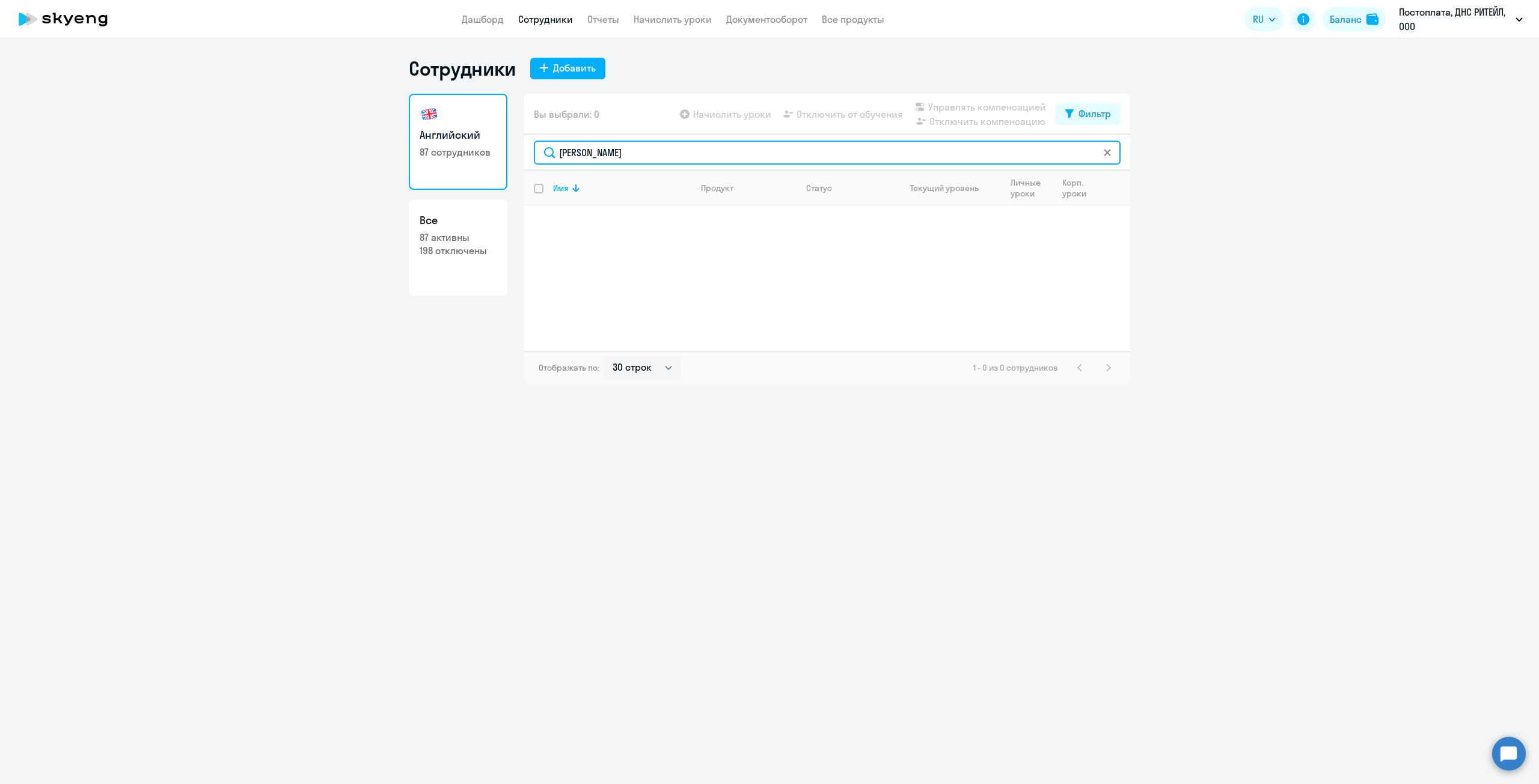
drag, startPoint x: 710, startPoint y: 149, endPoint x: 624, endPoint y: 136, distance: 87.0
click at [616, 143] on input "[PERSON_NAME]" at bounding box center [826, 152] width 586 height 24
drag, startPoint x: 717, startPoint y: 161, endPoint x: 528, endPoint y: 131, distance: 191.4
click at [496, 149] on div "Английский 87 сотрудников Все 87 активны 198 отключены Вы выбрали: 0 Начислить …" at bounding box center [770, 238] width 722 height 291
paste input "лимова"
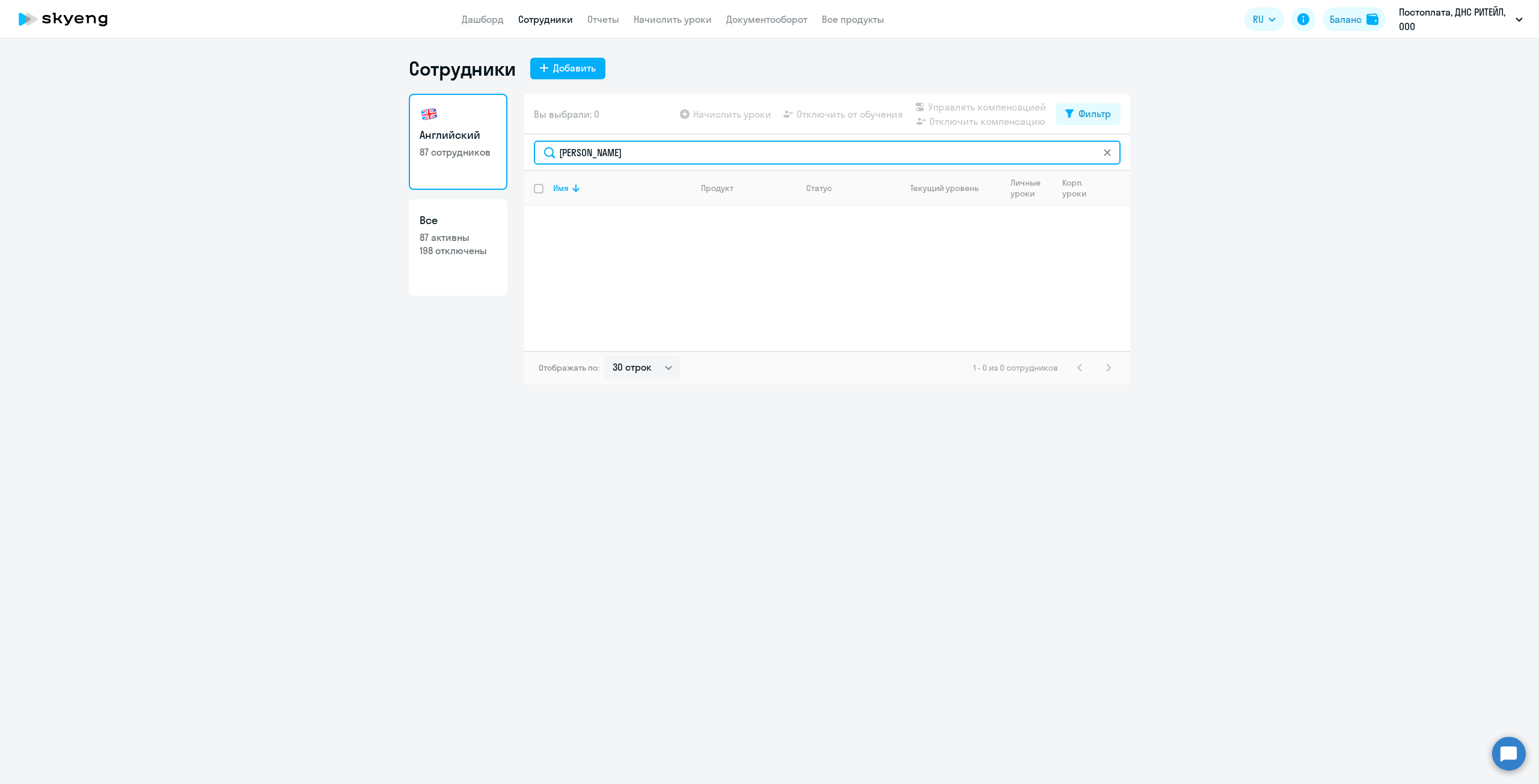
type input "Климова"
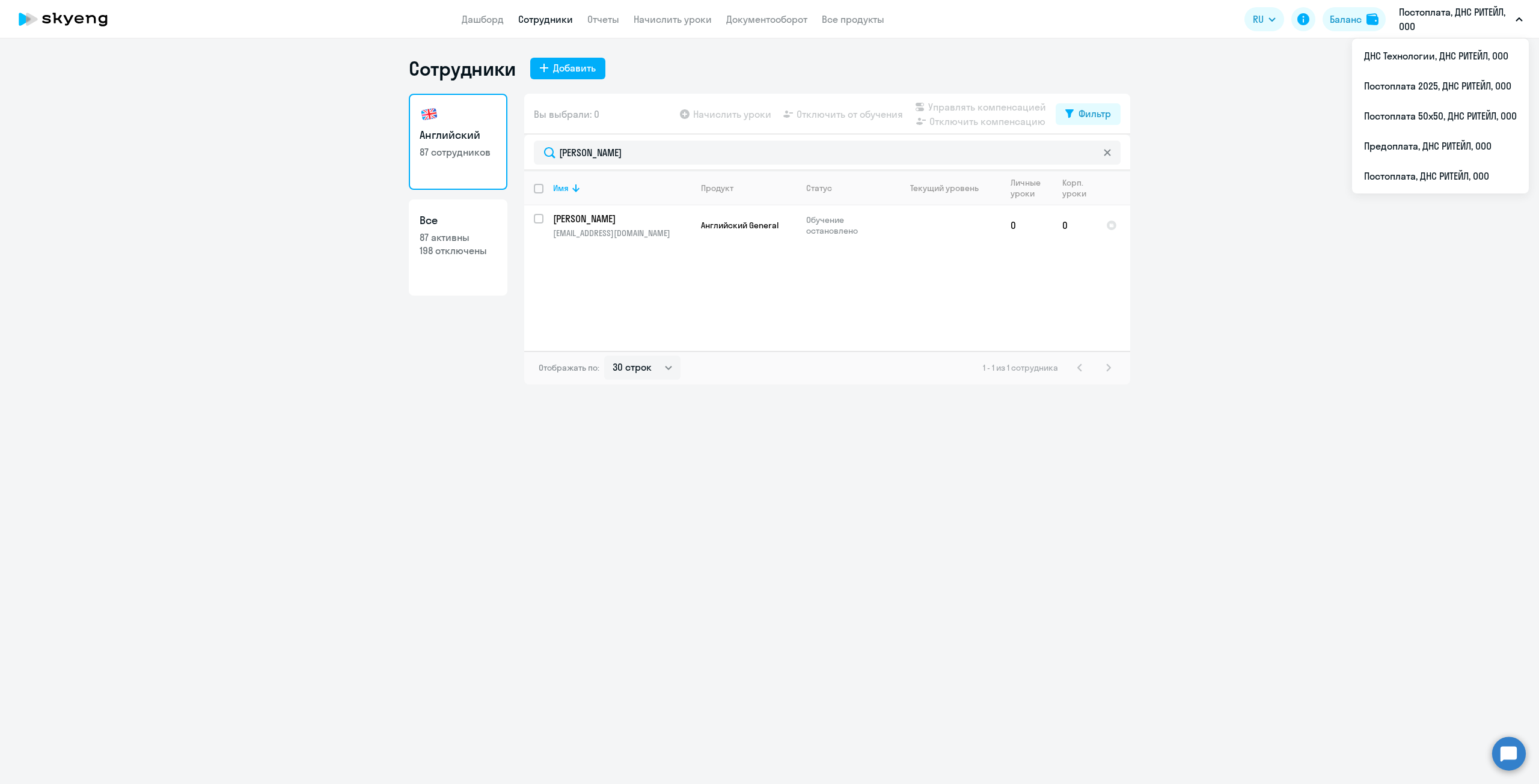
click at [1248, 576] on div "Сотрудники Добавить Английский 87 сотрудников Все 87 активны 198 отключены Вы в…" at bounding box center [769, 411] width 1539 height 746
